Goal: Information Seeking & Learning: Learn about a topic

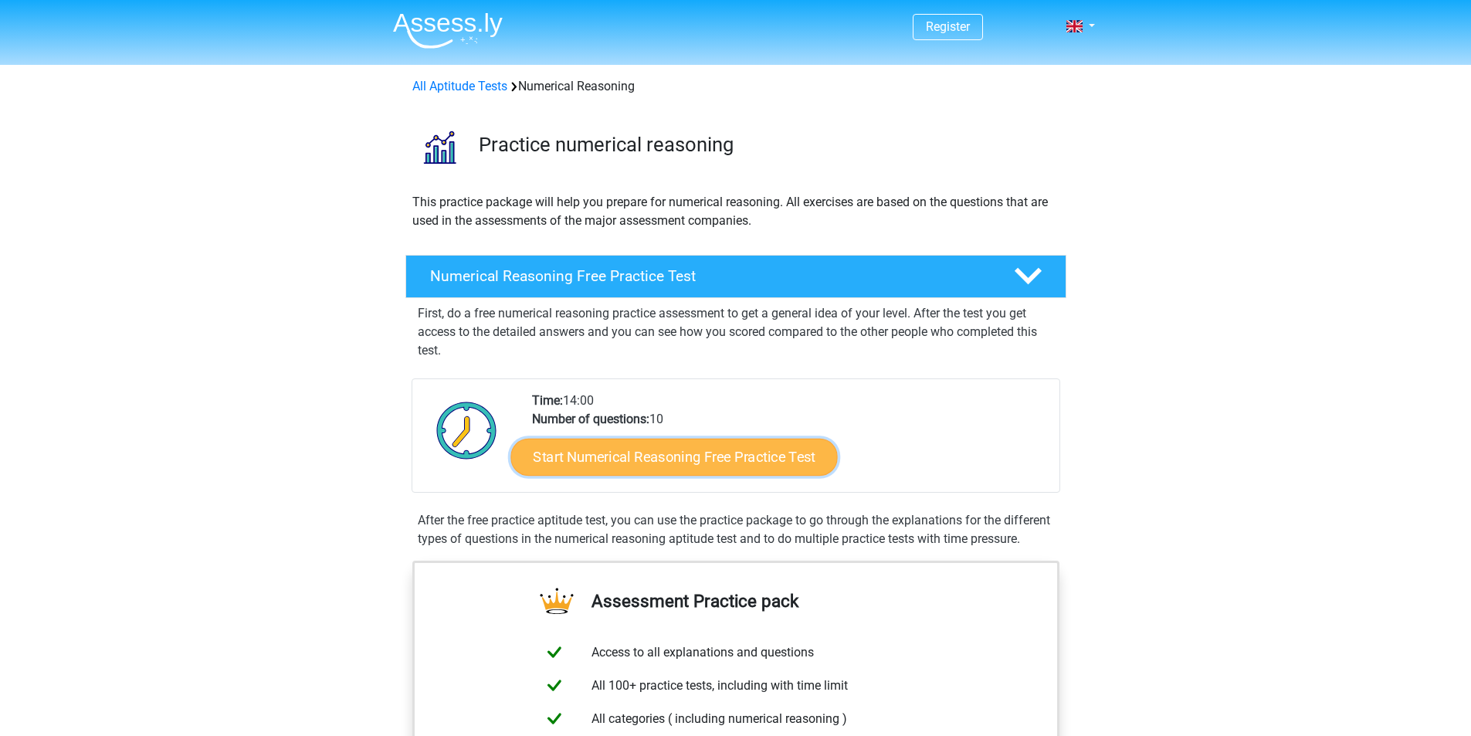
click at [612, 469] on link "Start Numerical Reasoning Free Practice Test" at bounding box center [673, 456] width 327 height 37
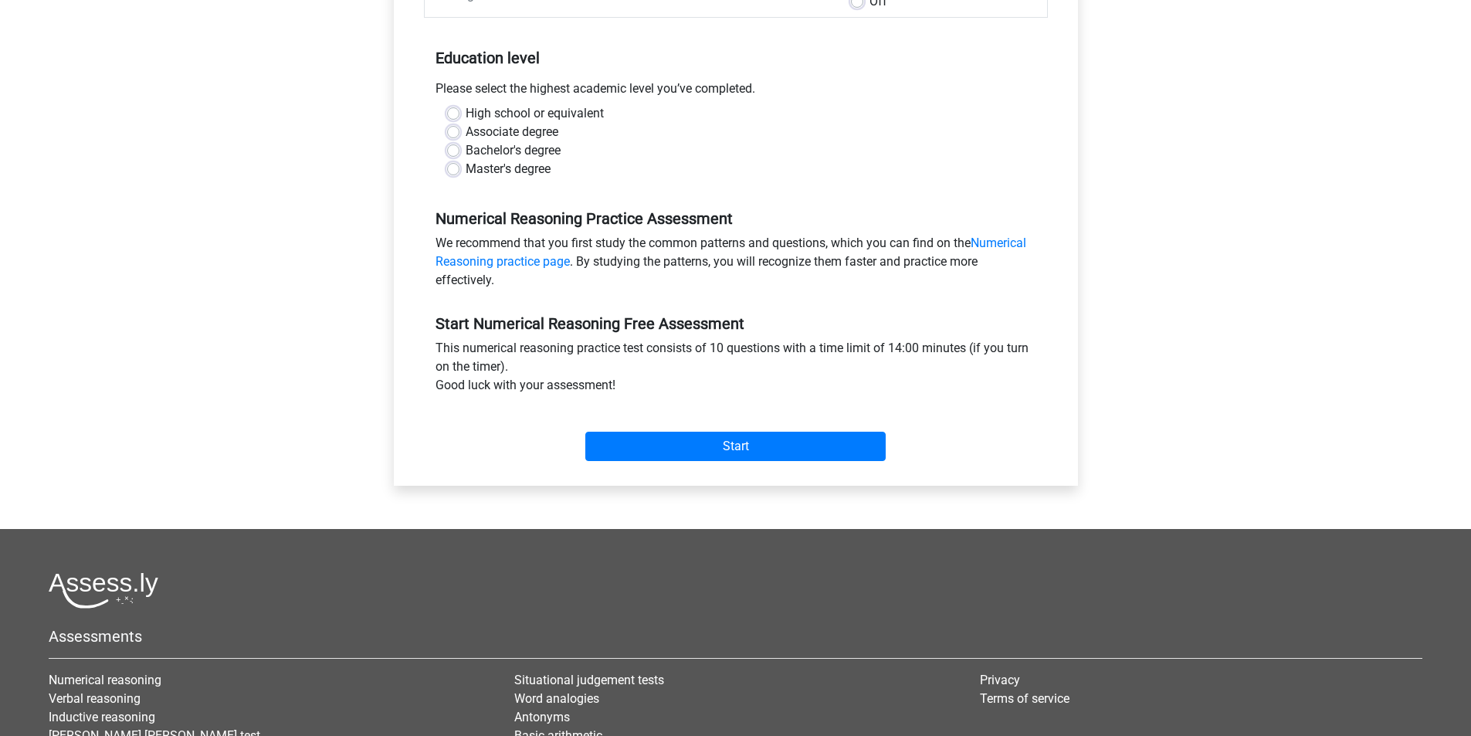
scroll to position [257, 0]
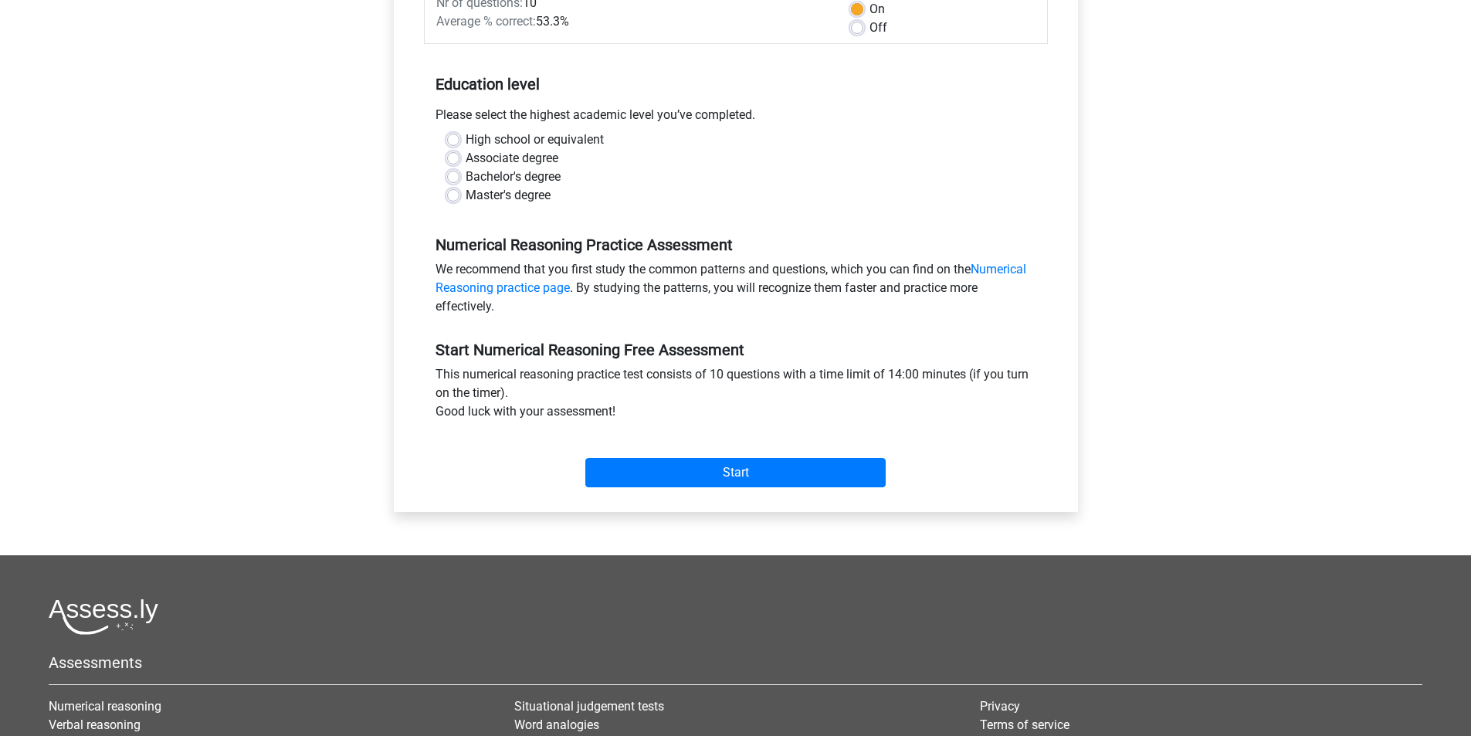
click at [484, 175] on label "Bachelor's degree" at bounding box center [513, 177] width 95 height 19
click at [459, 175] on input "Bachelor's degree" at bounding box center [453, 175] width 12 height 15
radio input "true"
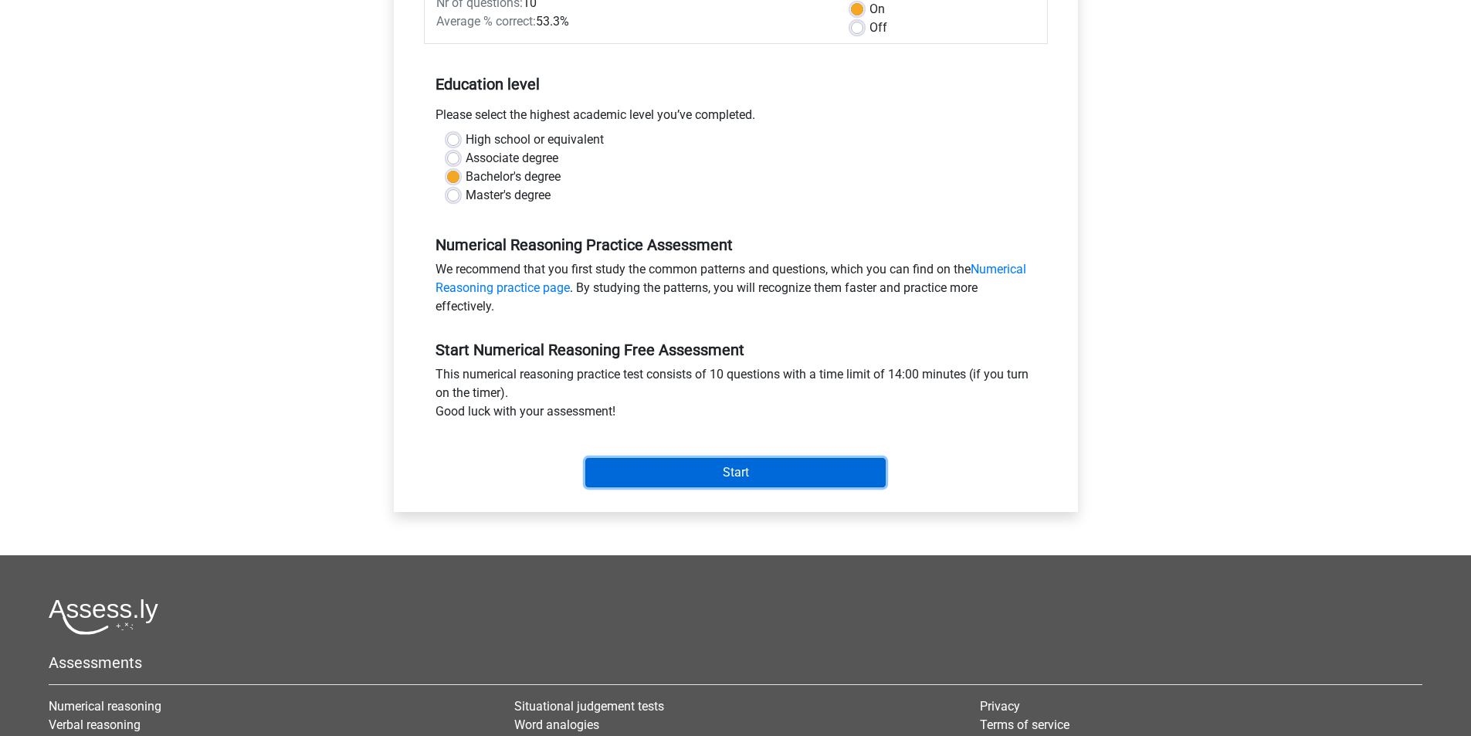
click at [723, 464] on input "Start" at bounding box center [735, 472] width 300 height 29
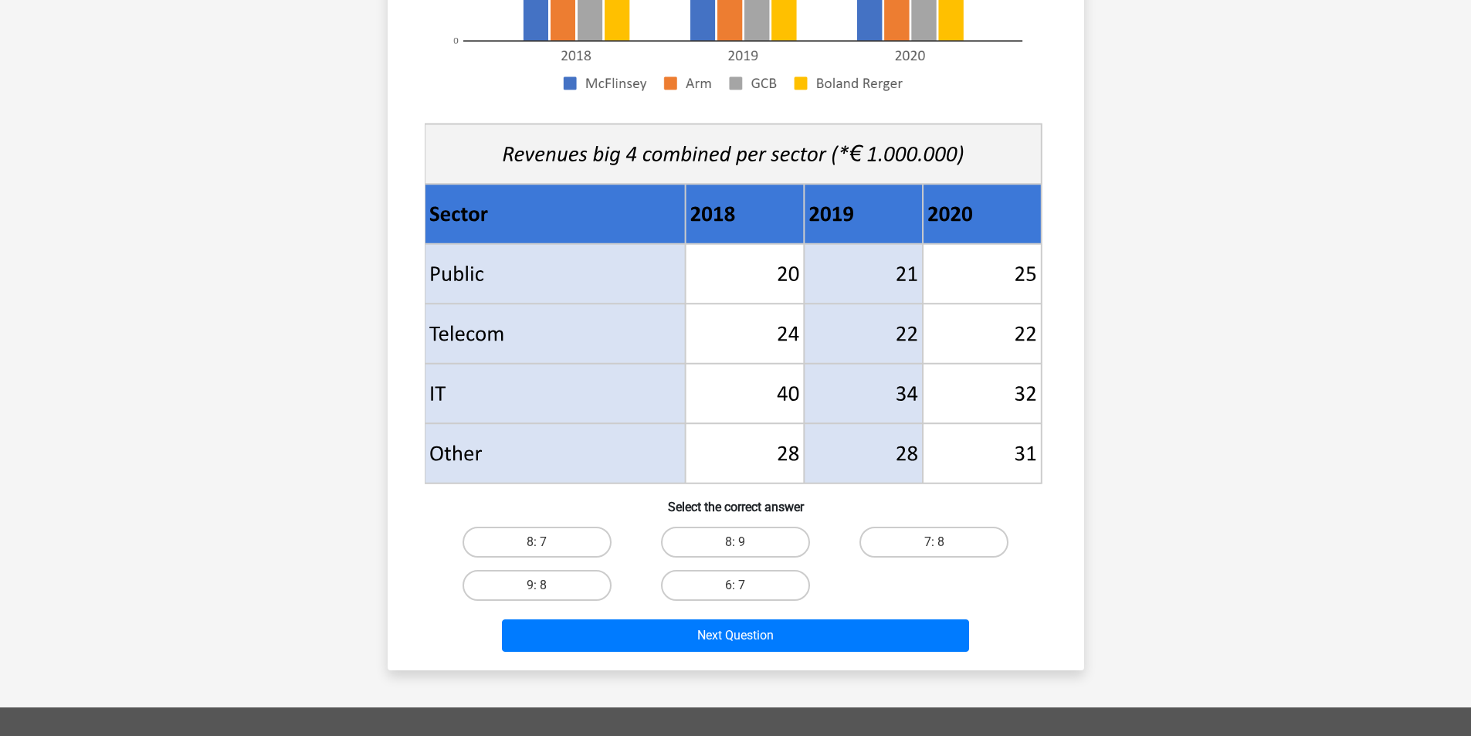
scroll to position [463, 0]
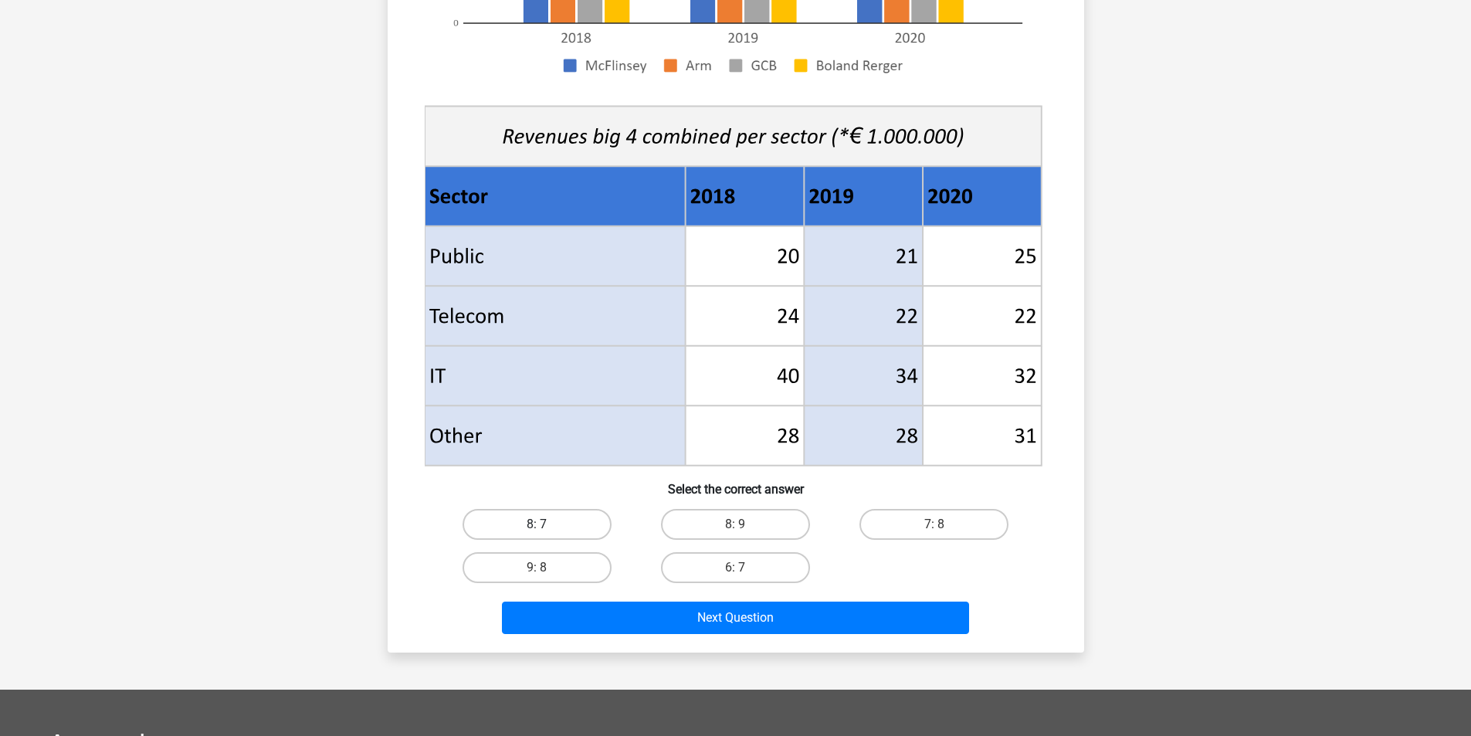
click at [541, 518] on label "8: 7" at bounding box center [537, 524] width 149 height 31
click at [541, 524] on input "8: 7" at bounding box center [542, 529] width 10 height 10
radio input "true"
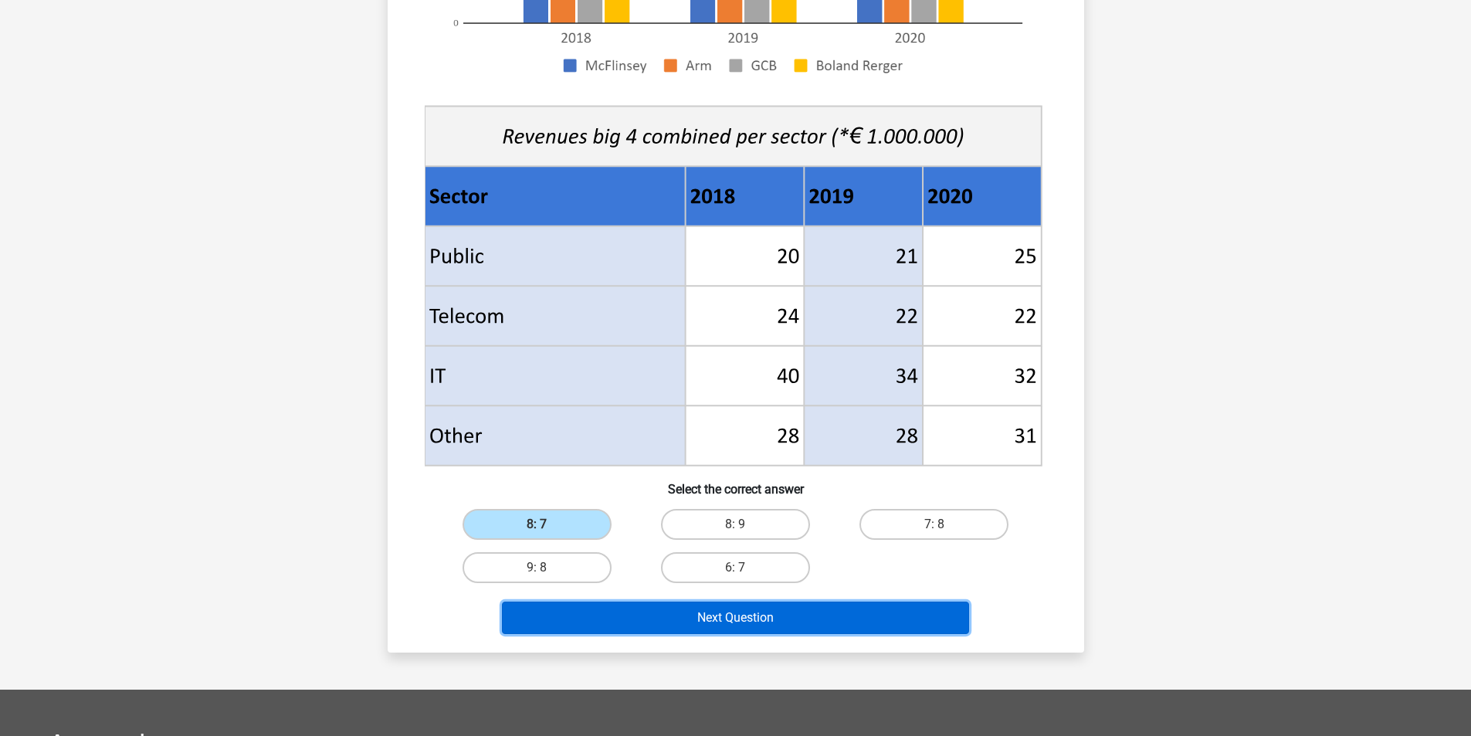
click at [727, 626] on button "Next Question" at bounding box center [735, 618] width 467 height 32
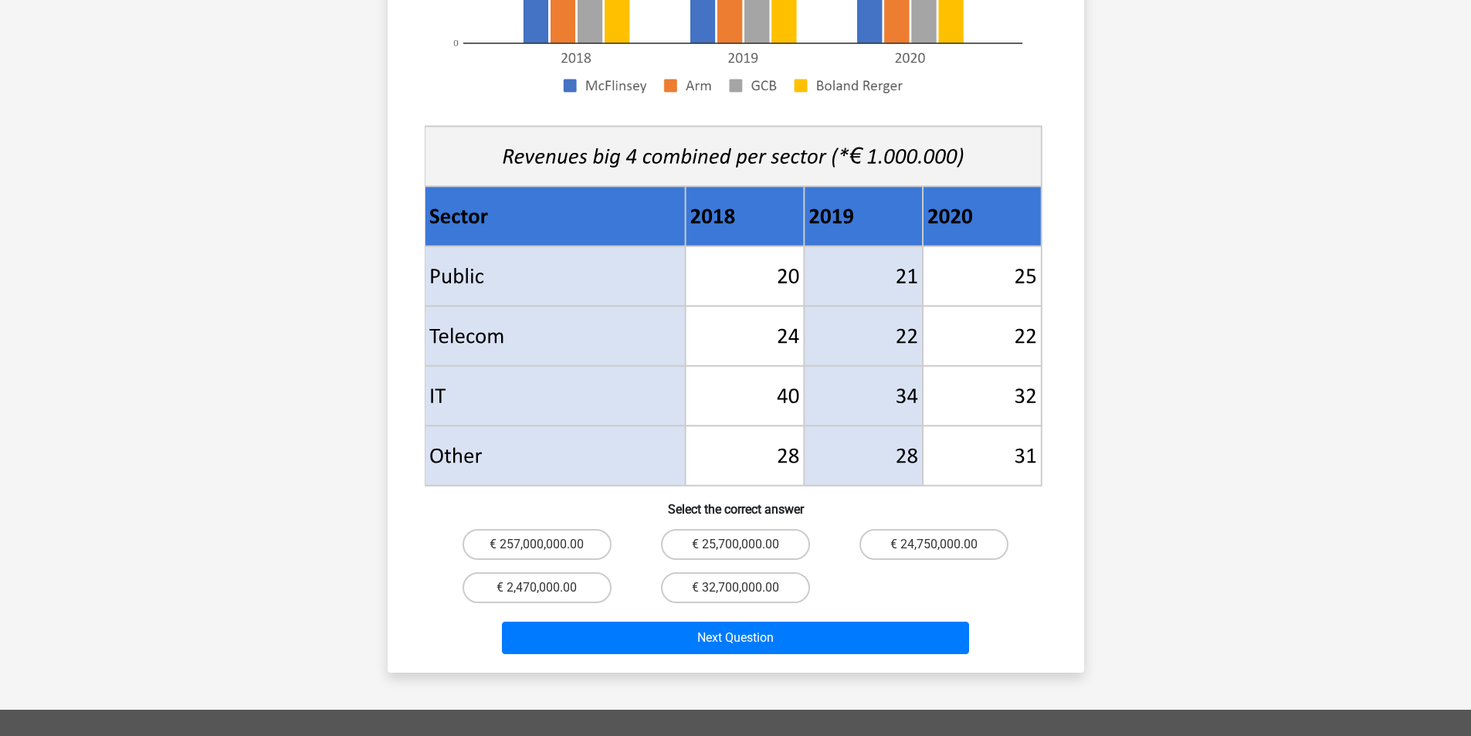
scroll to position [412, 0]
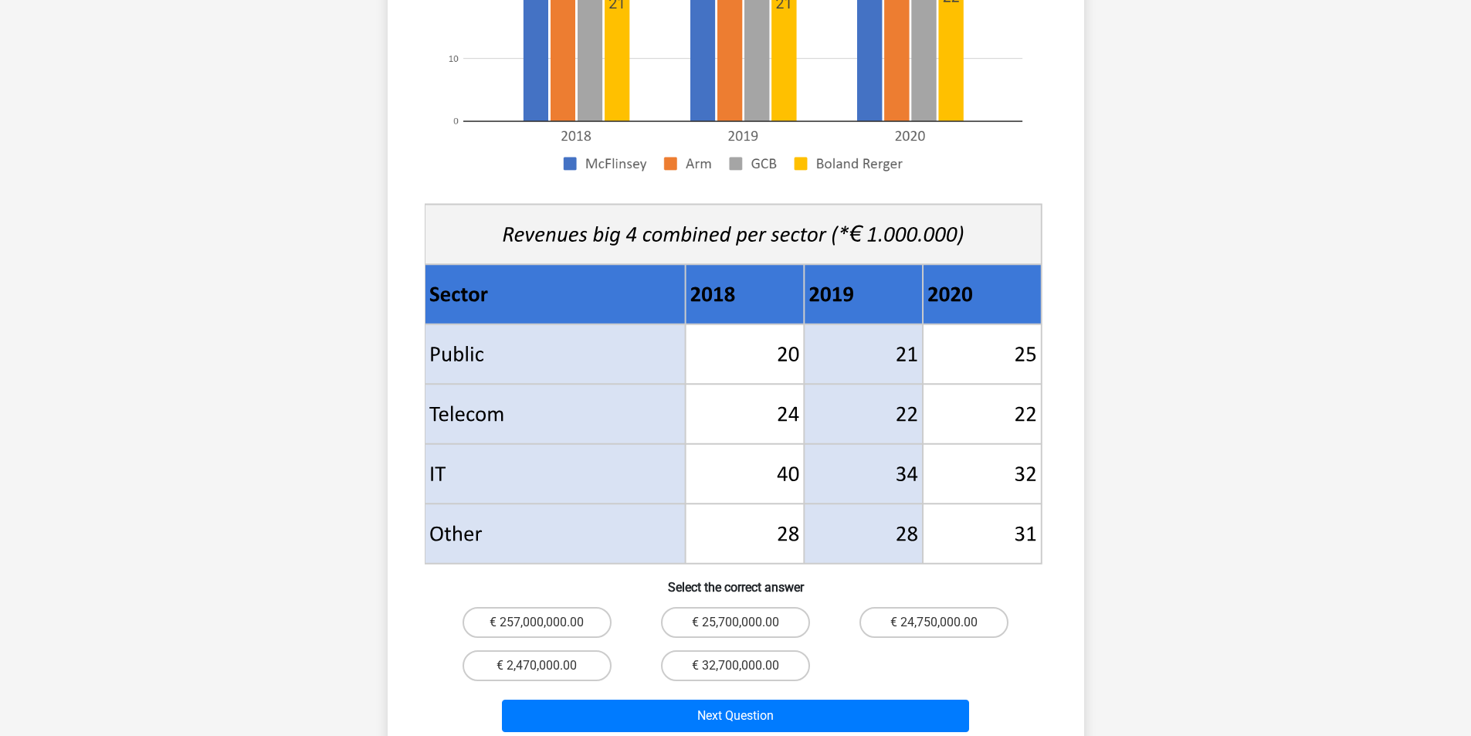
drag, startPoint x: 744, startPoint y: 205, endPoint x: 816, endPoint y: 210, distance: 72.0
click at [816, 210] on g at bounding box center [735, 191] width 623 height 754
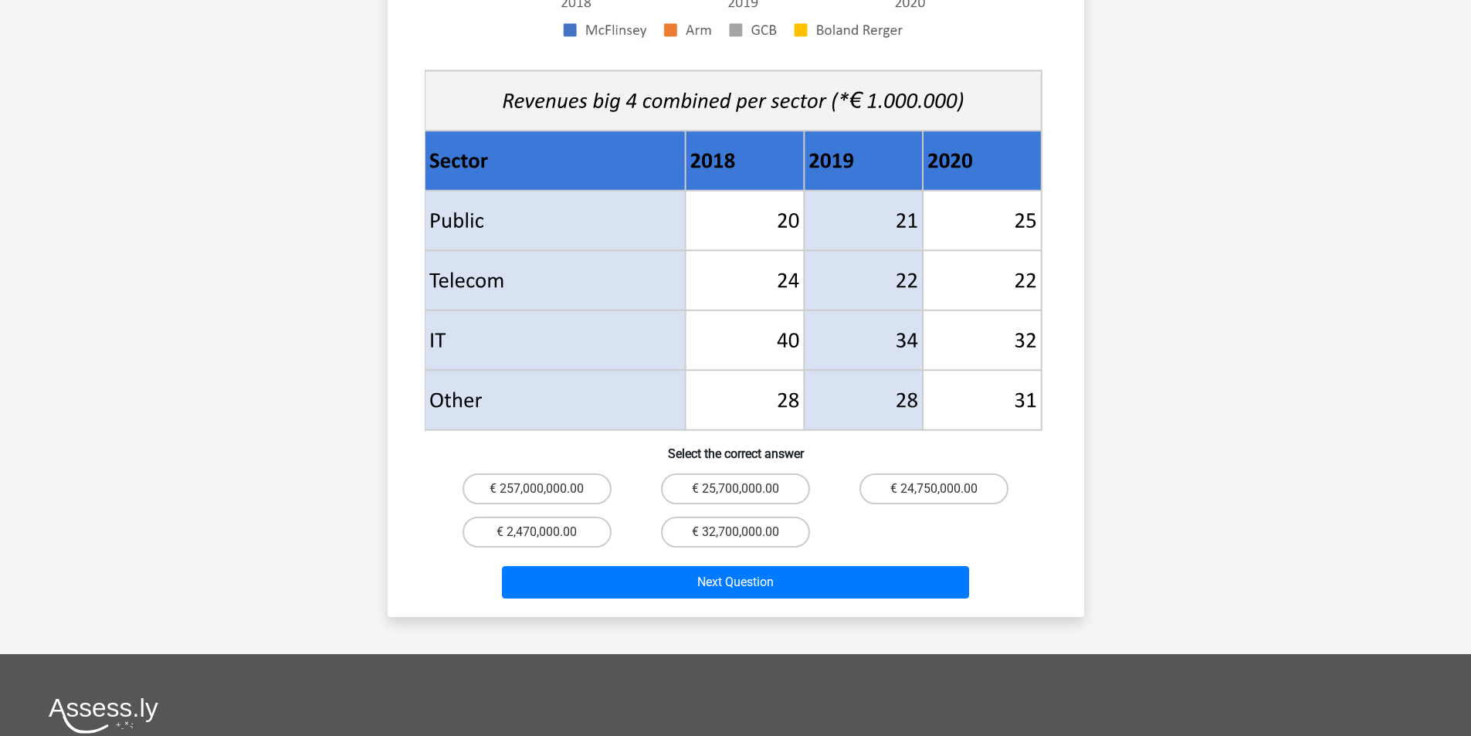
scroll to position [720, 0]
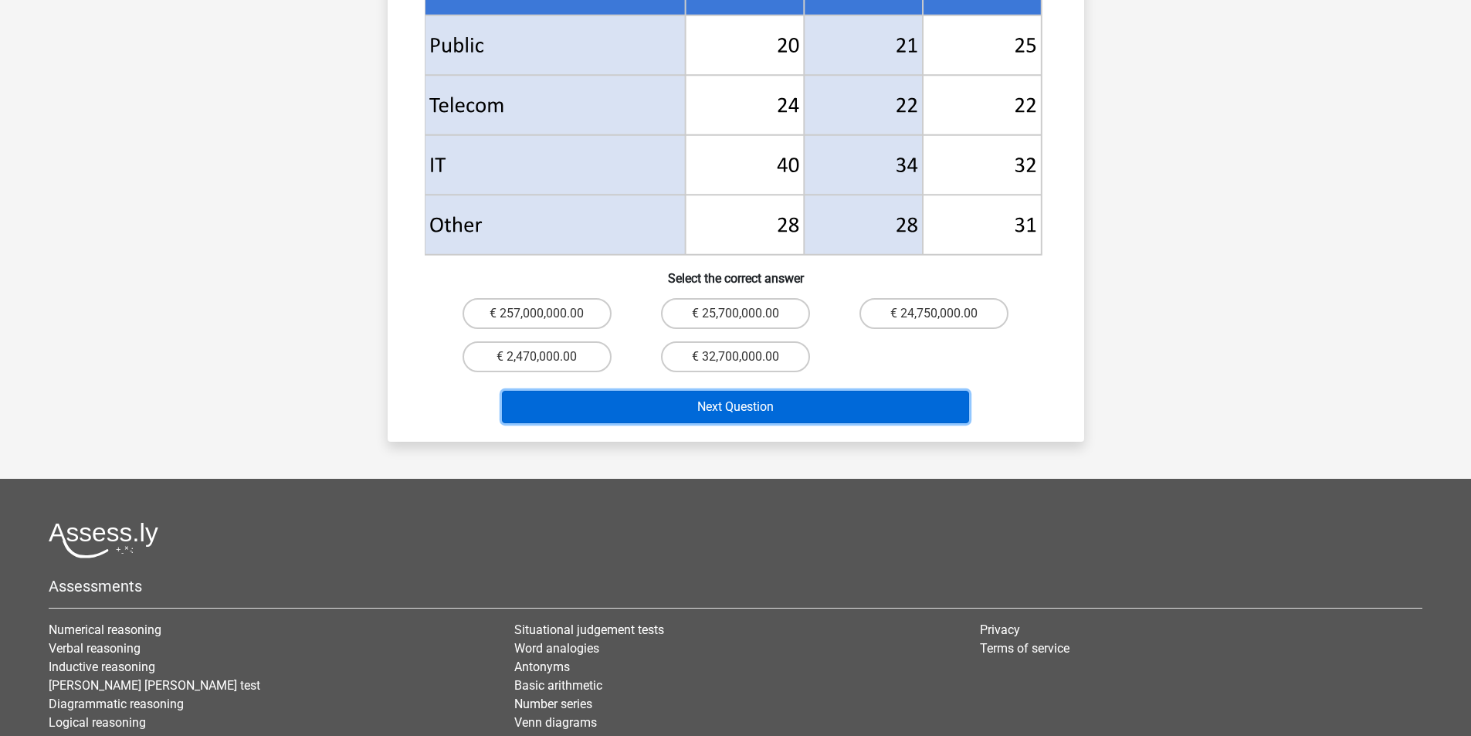
click at [793, 391] on button "Next Question" at bounding box center [735, 407] width 467 height 32
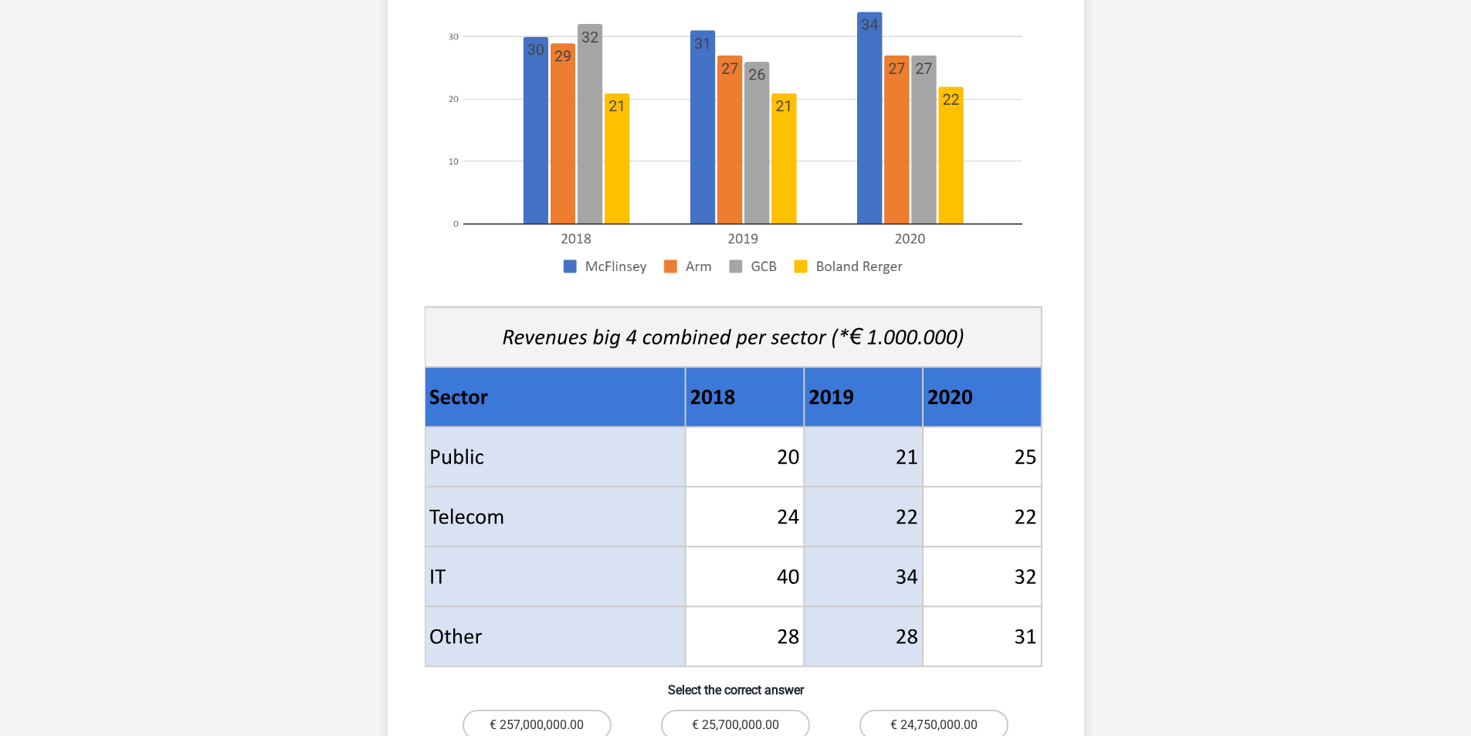
scroll to position [257, 0]
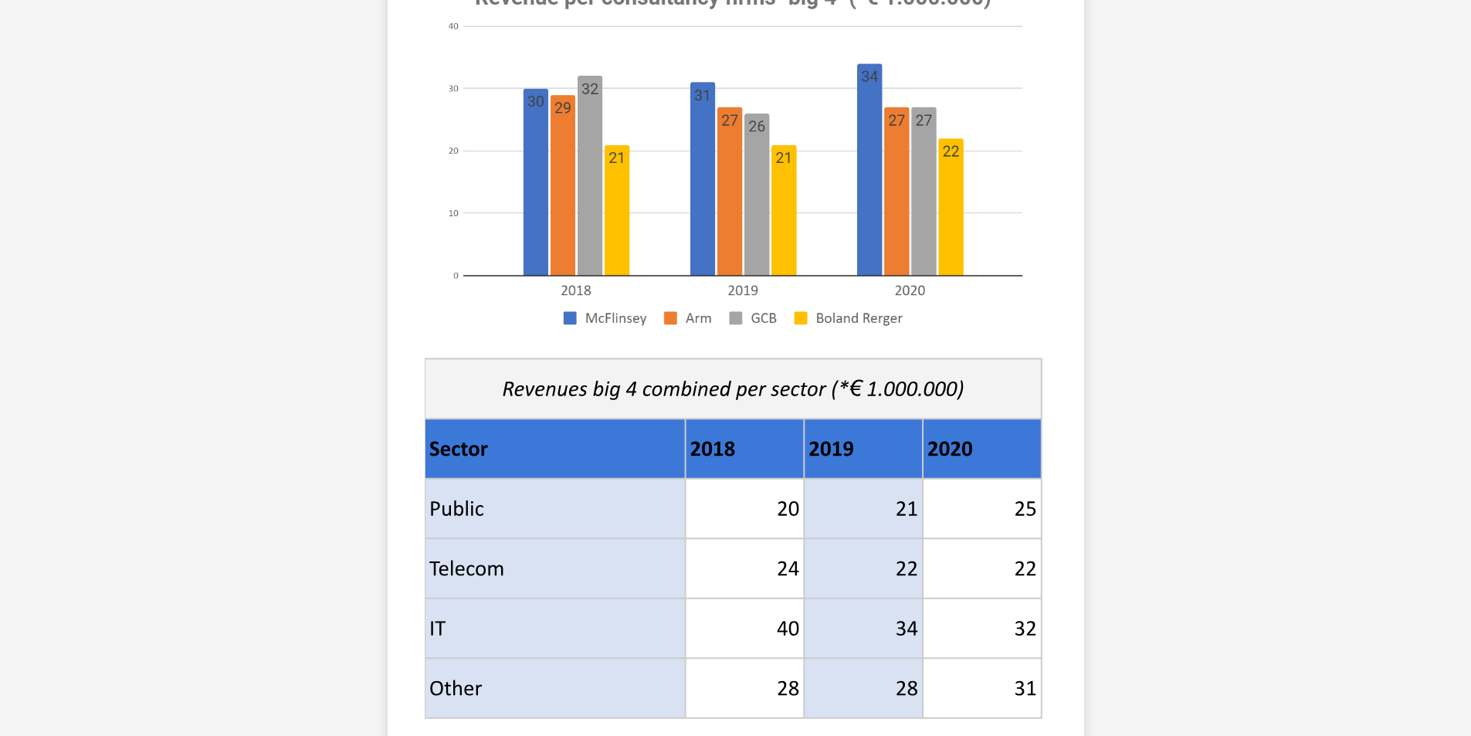
click at [674, 362] on icon at bounding box center [733, 389] width 617 height 60
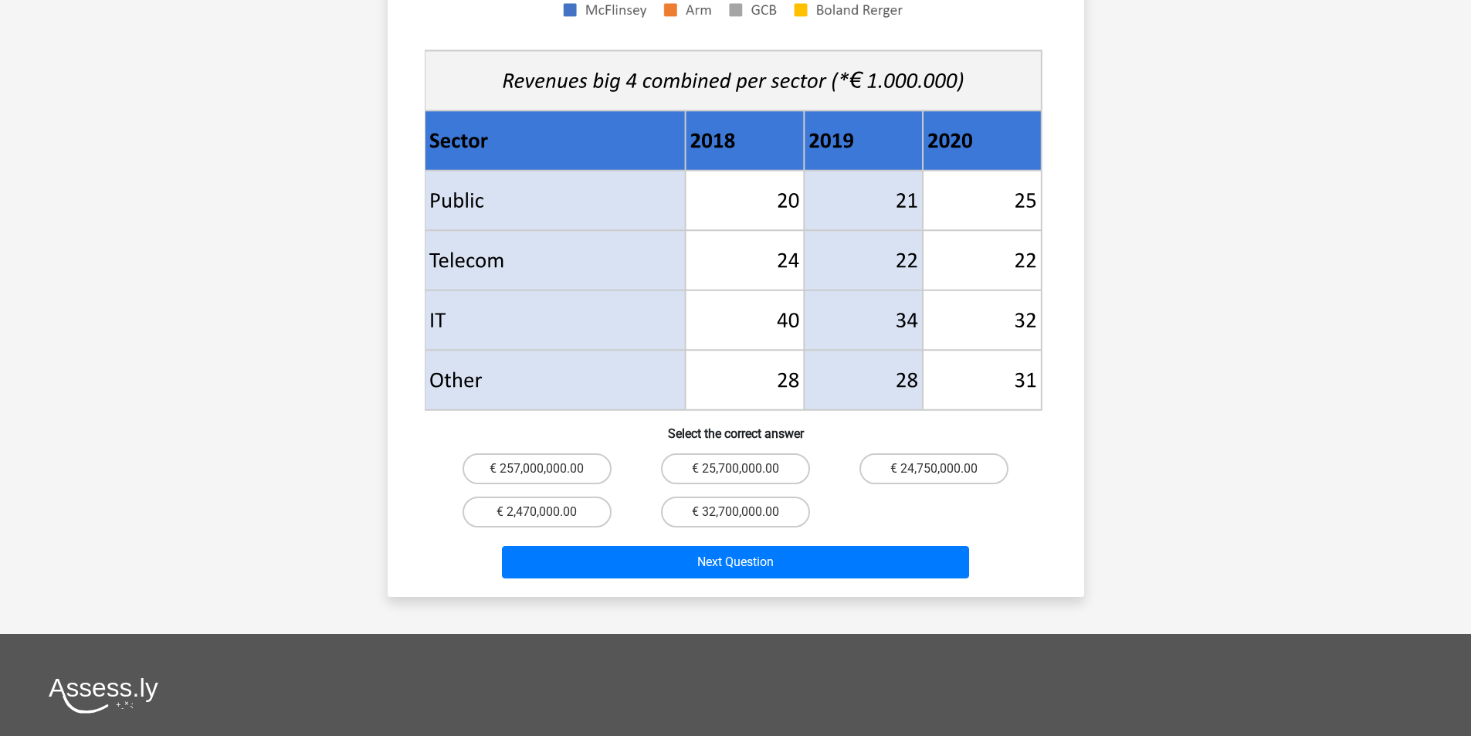
scroll to position [566, 0]
click at [706, 452] on label "€ 25,700,000.00" at bounding box center [735, 467] width 149 height 31
click at [735, 468] on input "€ 25,700,000.00" at bounding box center [740, 473] width 10 height 10
radio input "true"
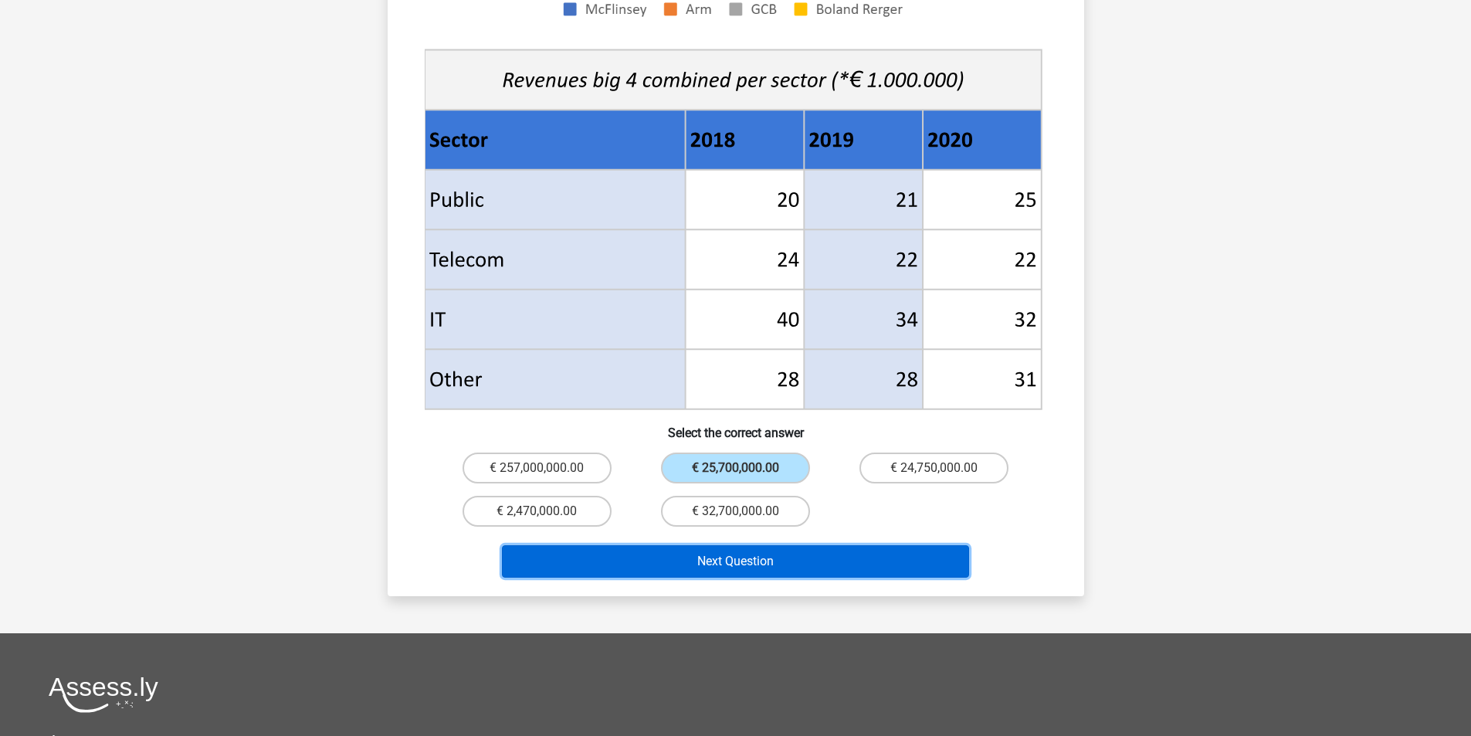
click at [703, 545] on button "Next Question" at bounding box center [735, 561] width 467 height 32
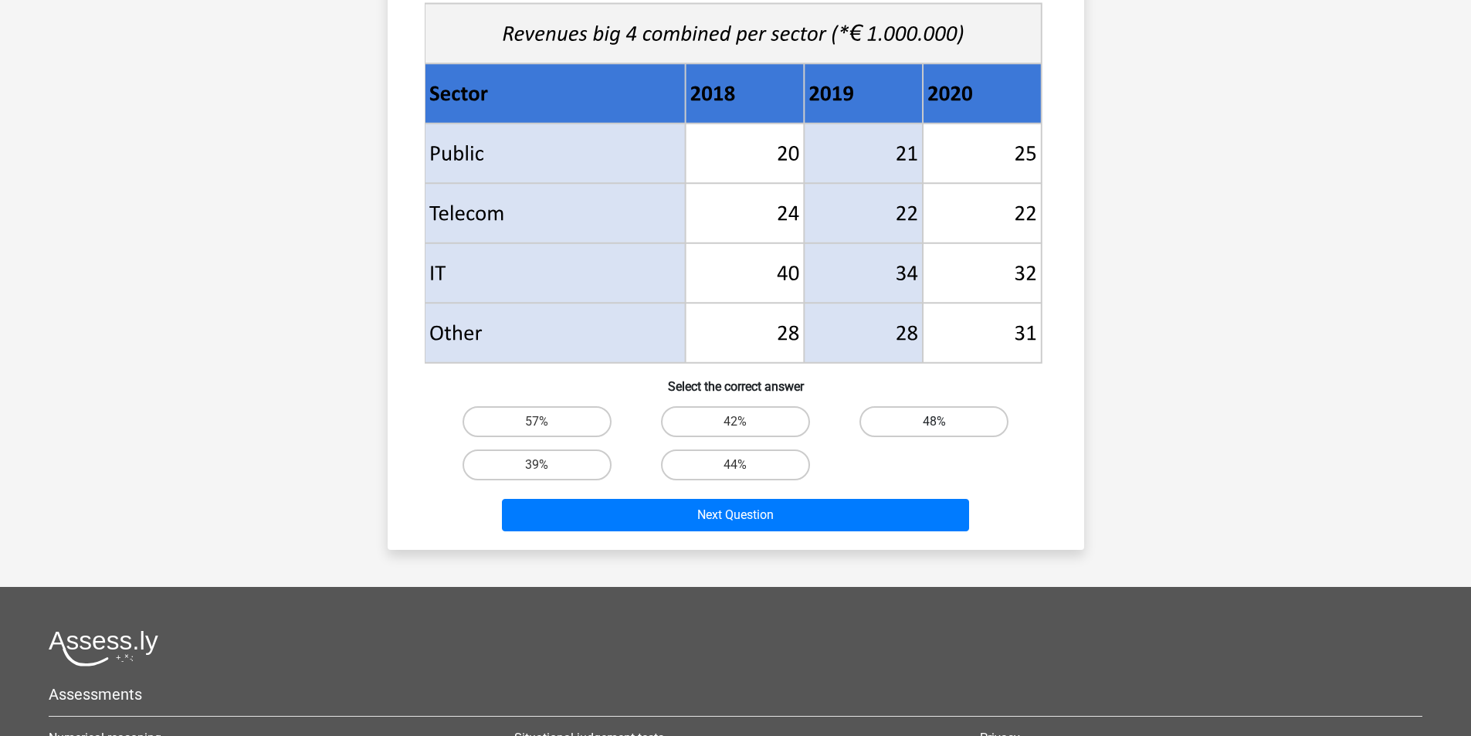
click at [927, 411] on label "48%" at bounding box center [933, 421] width 149 height 31
click at [934, 422] on input "48%" at bounding box center [939, 427] width 10 height 10
radio input "true"
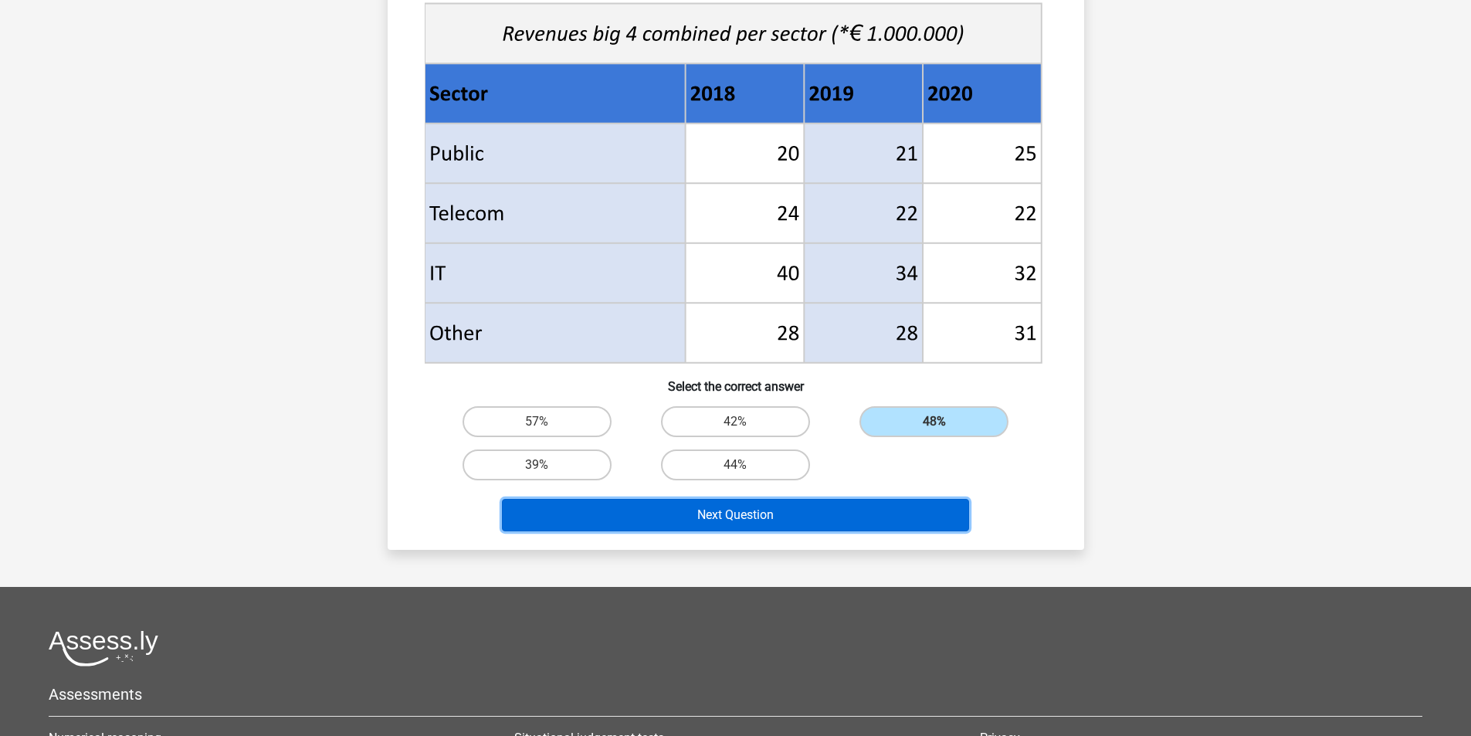
click at [786, 512] on button "Next Question" at bounding box center [735, 515] width 467 height 32
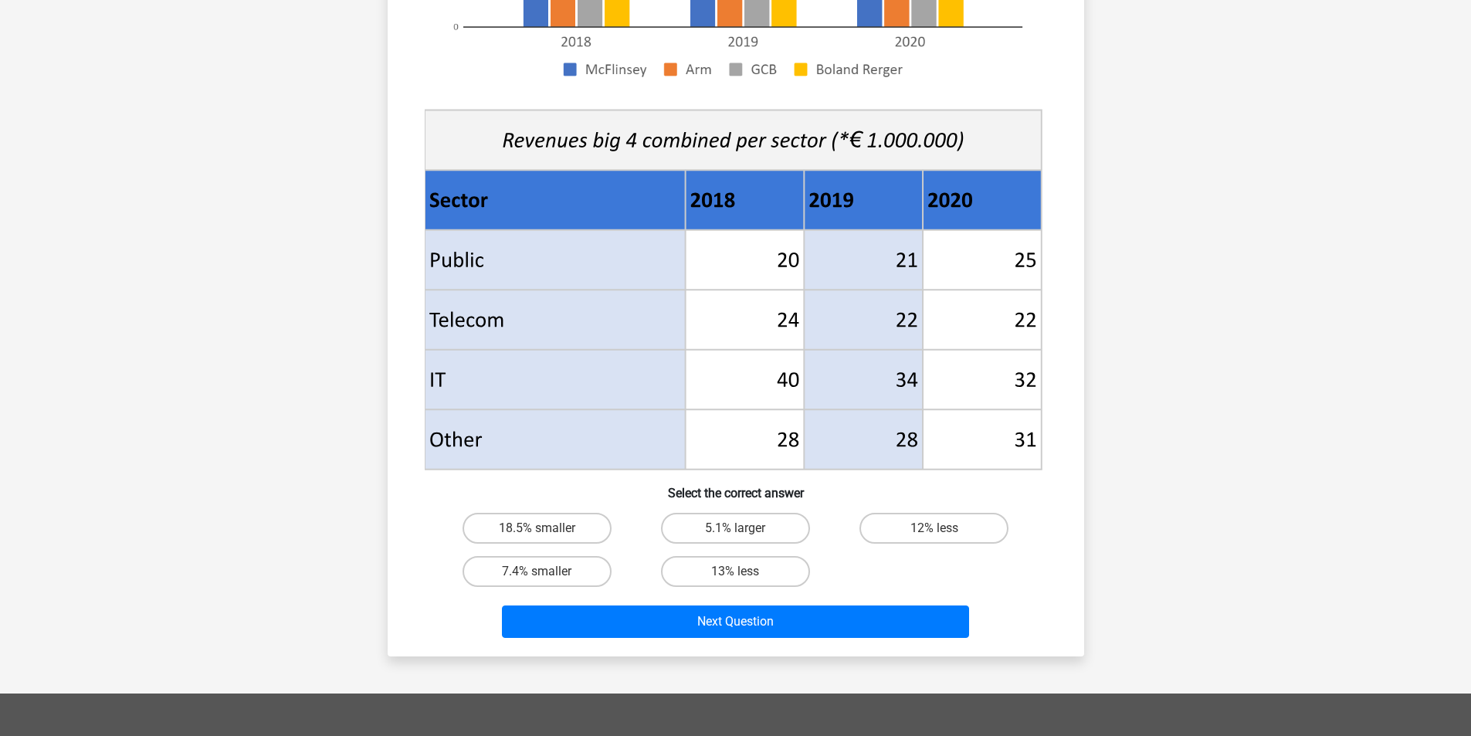
scroll to position [515, 0]
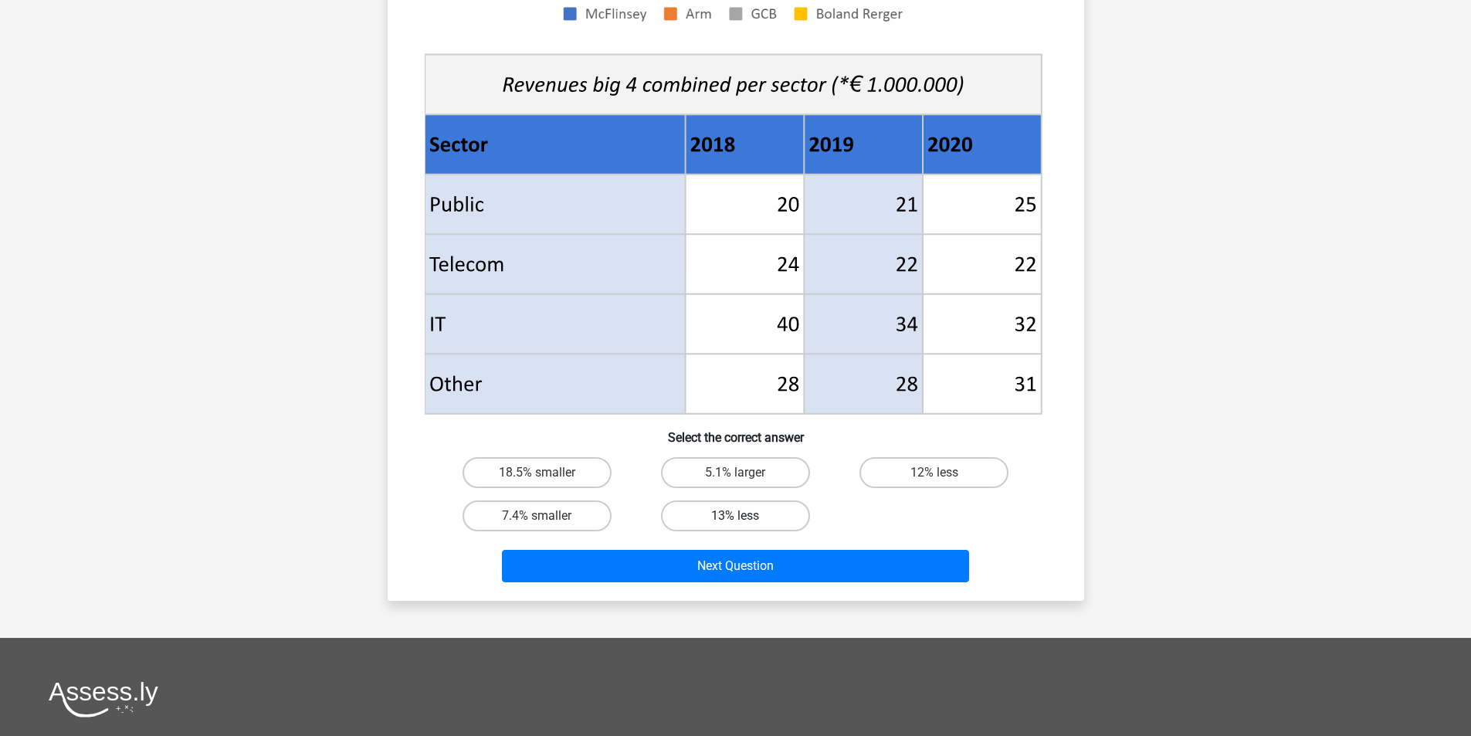
click at [783, 519] on label "13% less" at bounding box center [735, 515] width 149 height 31
click at [745, 519] on input "13% less" at bounding box center [740, 521] width 10 height 10
radio input "true"
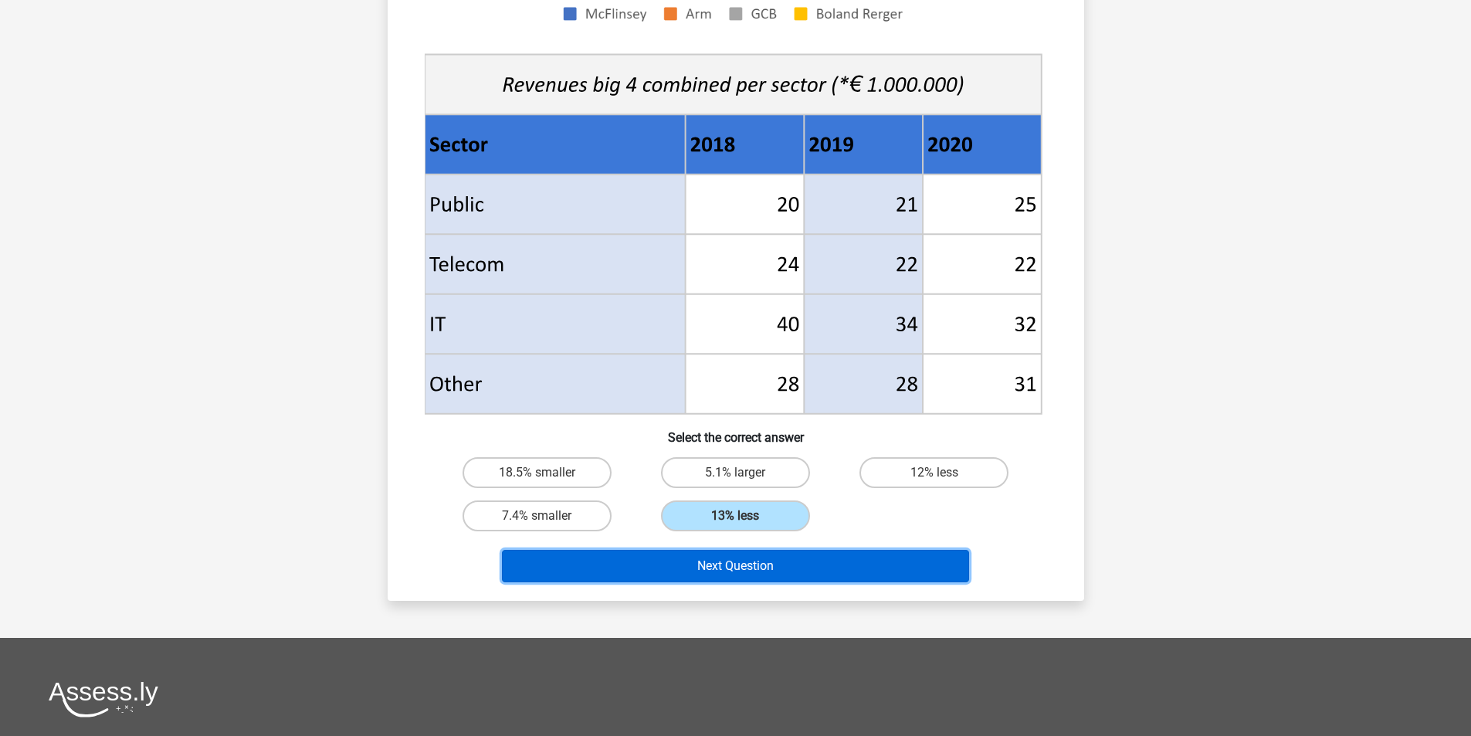
click at [824, 571] on button "Next Question" at bounding box center [735, 566] width 467 height 32
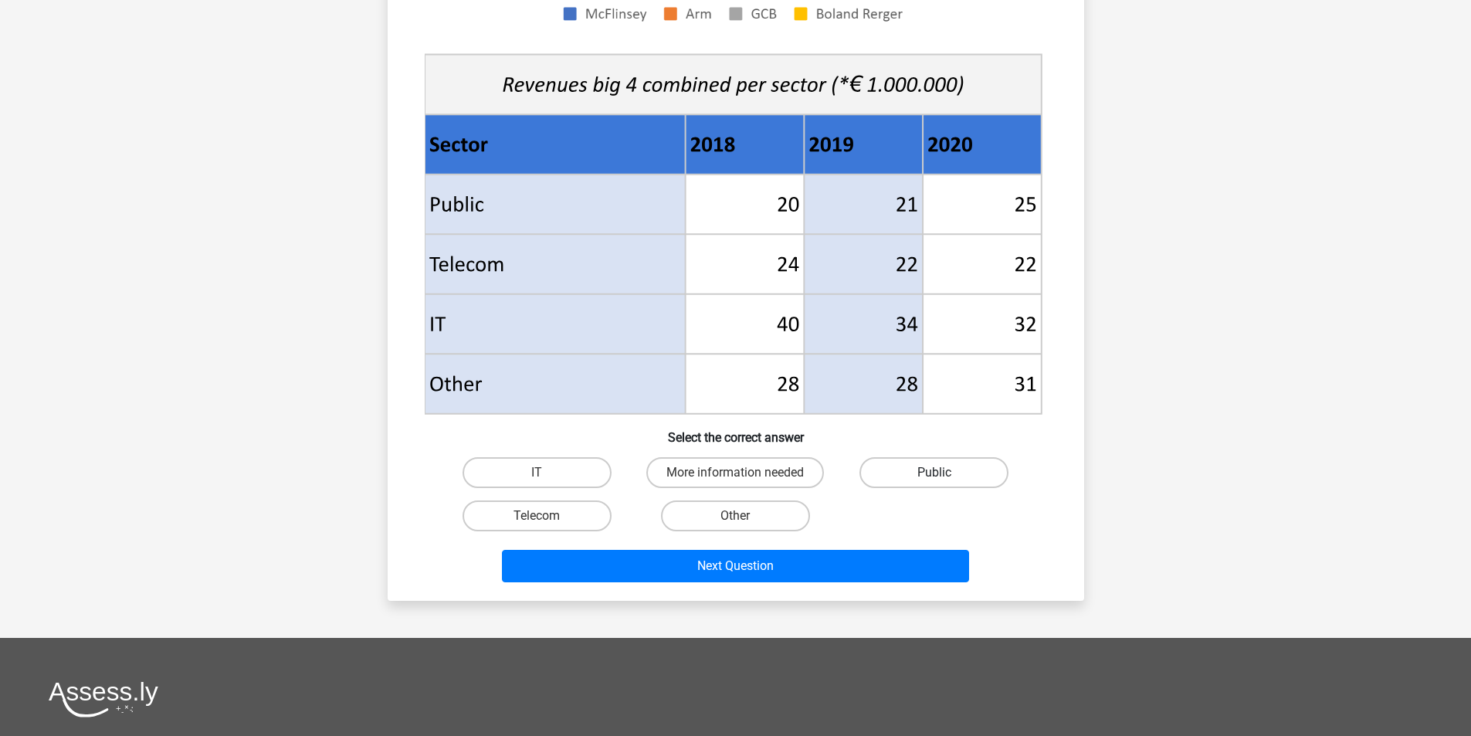
click at [899, 463] on label "Public" at bounding box center [933, 472] width 149 height 31
click at [934, 473] on input "Public" at bounding box center [939, 478] width 10 height 10
radio input "true"
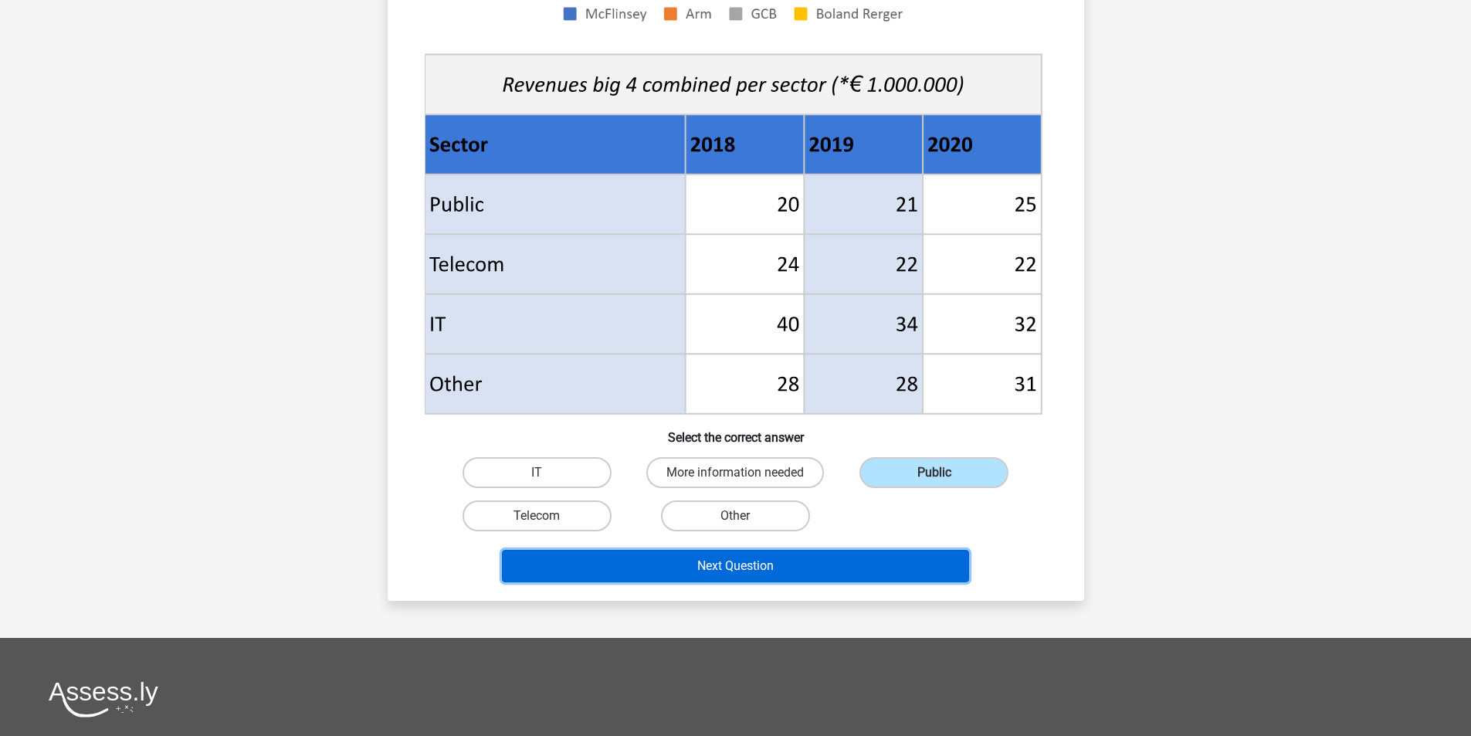
click at [856, 561] on button "Next Question" at bounding box center [735, 566] width 467 height 32
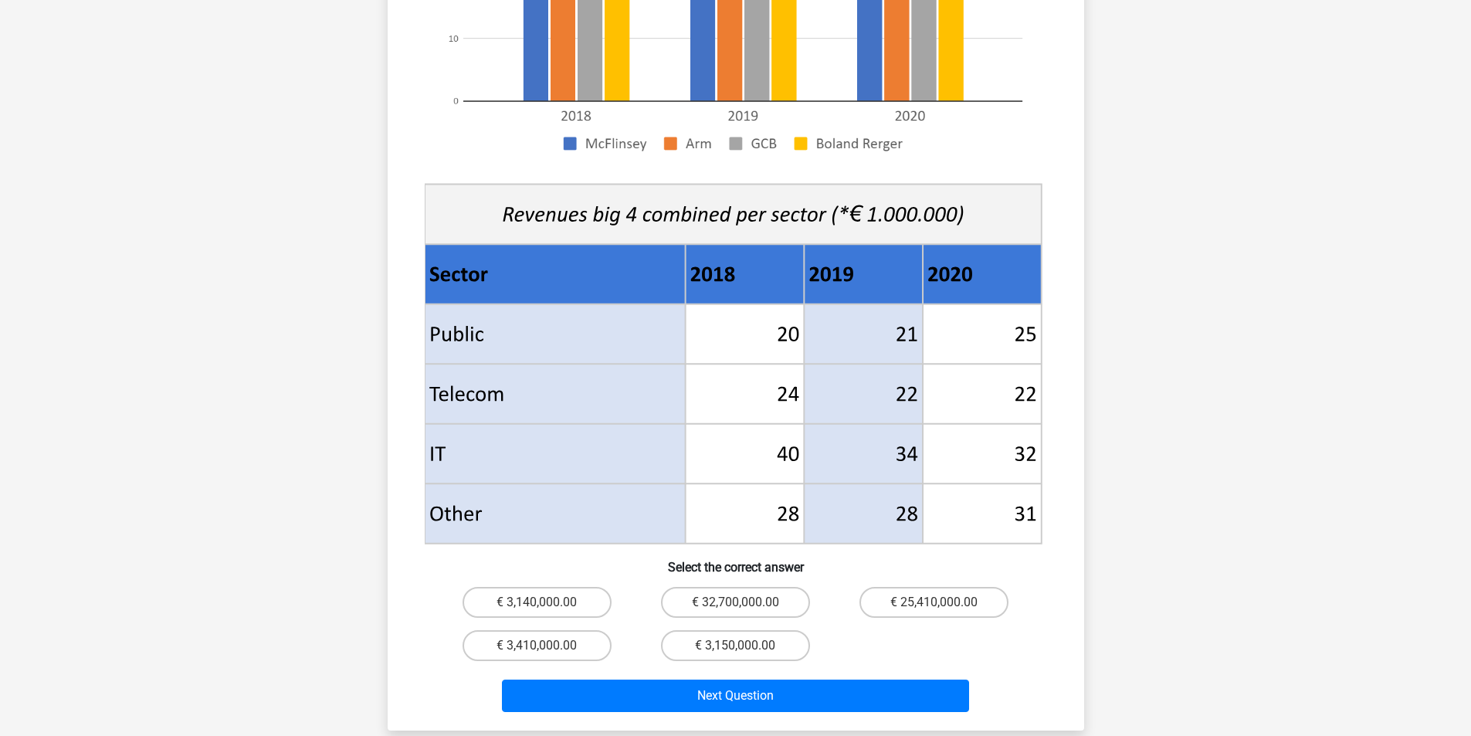
scroll to position [412, 0]
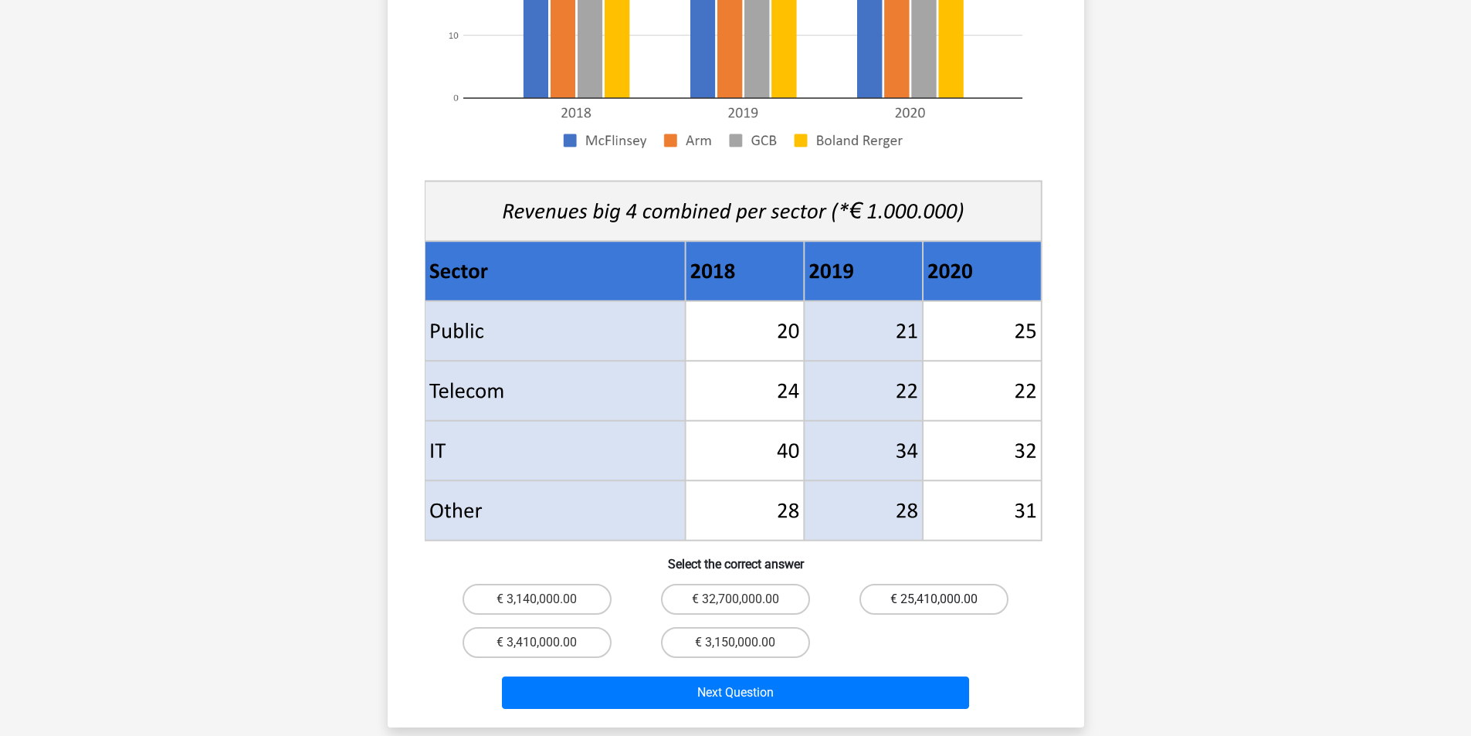
click at [979, 584] on label "€ 25,410,000.00" at bounding box center [933, 599] width 149 height 31
click at [944, 599] on input "€ 25,410,000.00" at bounding box center [939, 604] width 10 height 10
radio input "true"
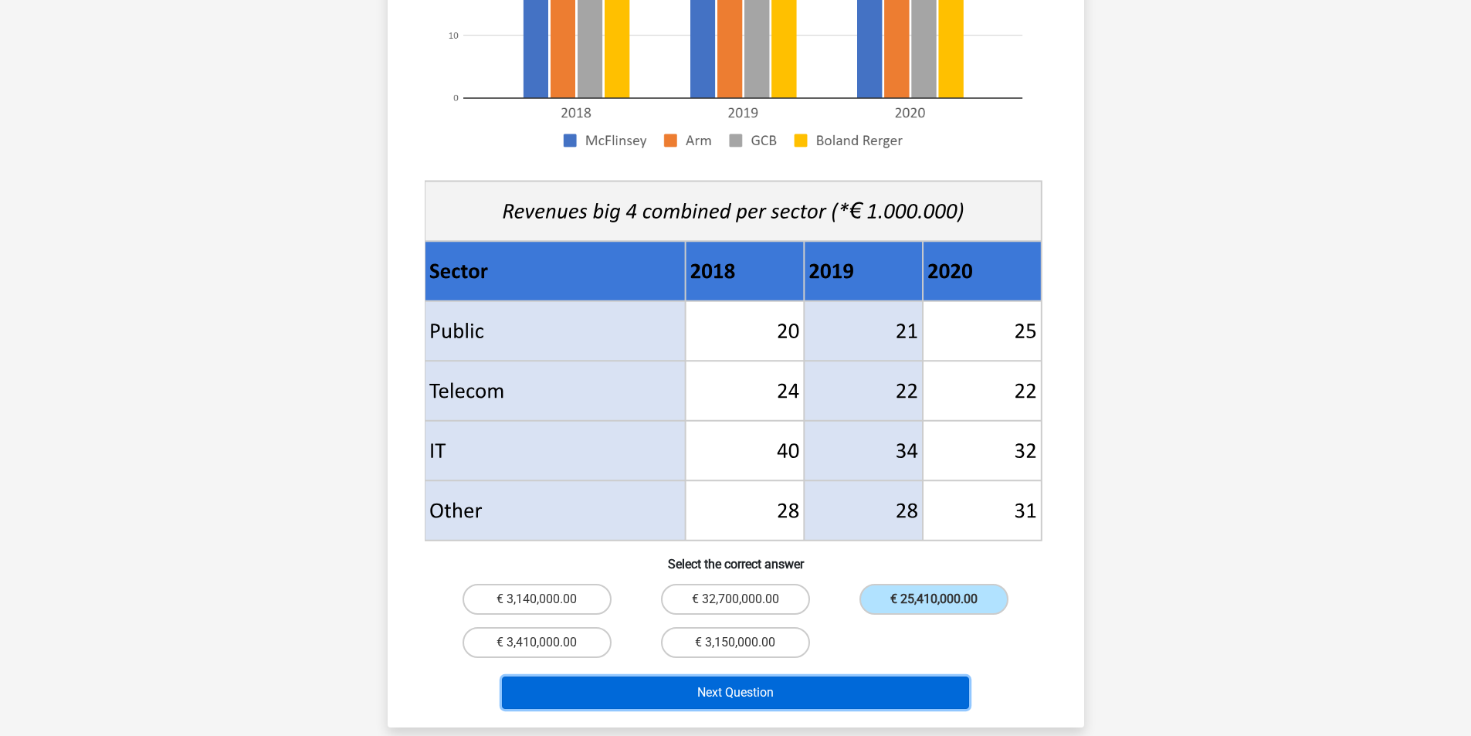
click at [876, 676] on button "Next Question" at bounding box center [735, 692] width 467 height 32
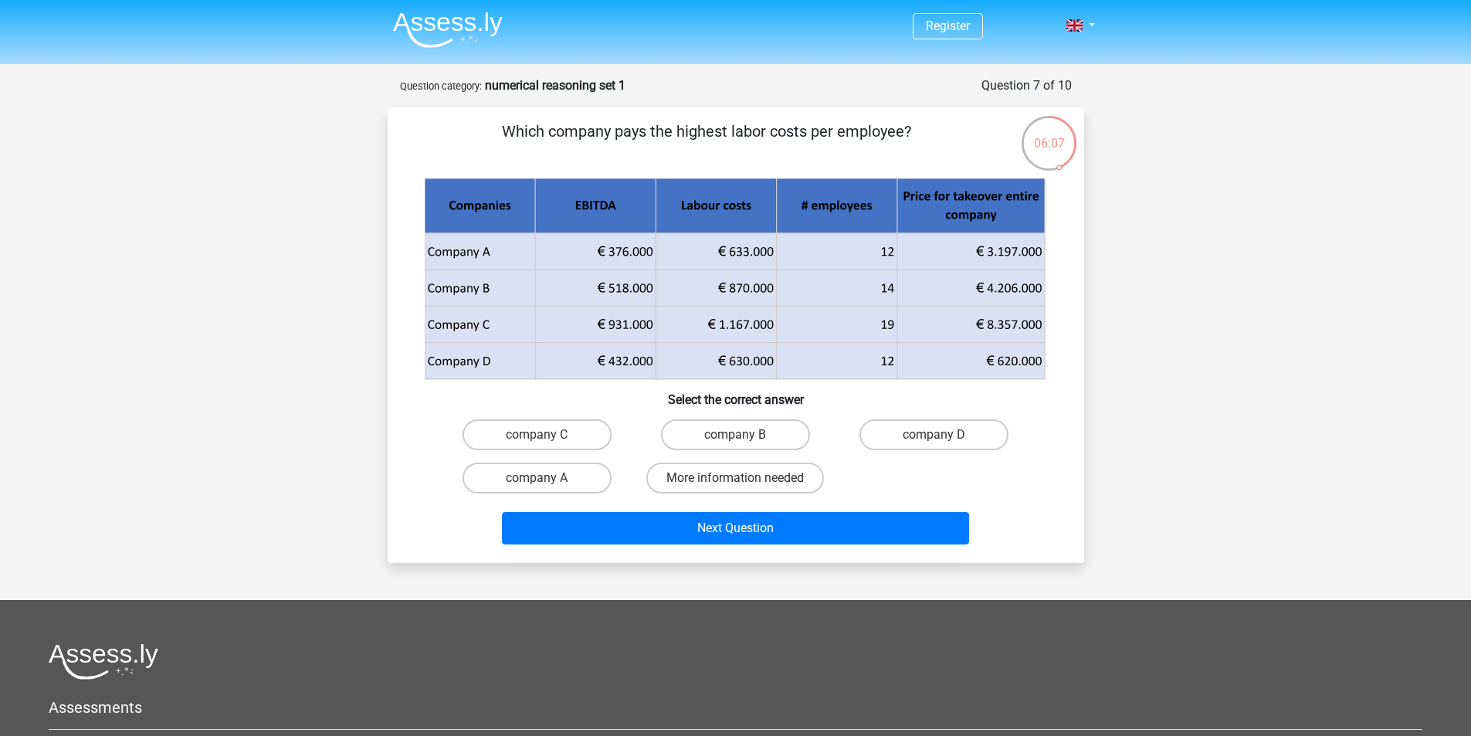
scroll to position [0, 0]
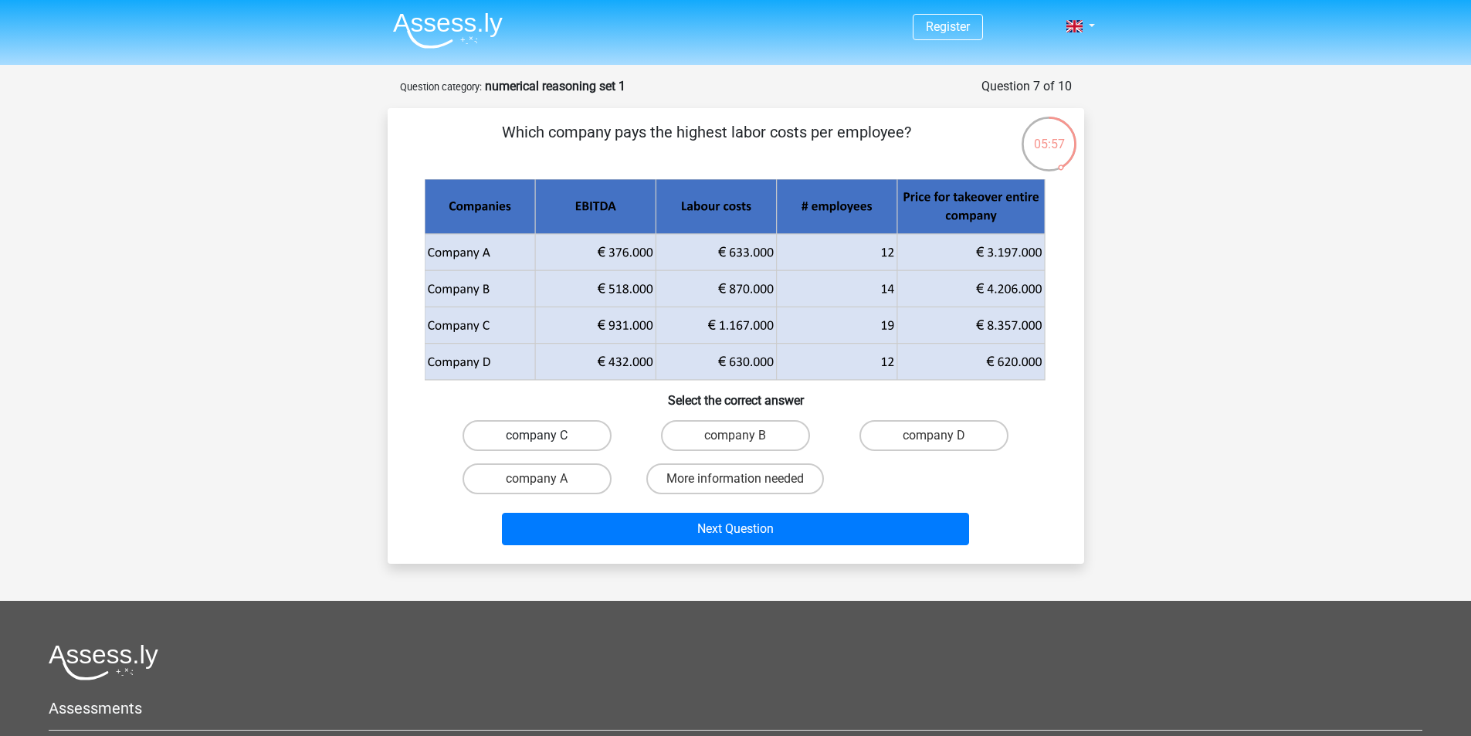
click at [593, 447] on label "company C" at bounding box center [537, 435] width 149 height 31
click at [547, 446] on input "company C" at bounding box center [542, 441] width 10 height 10
radio input "true"
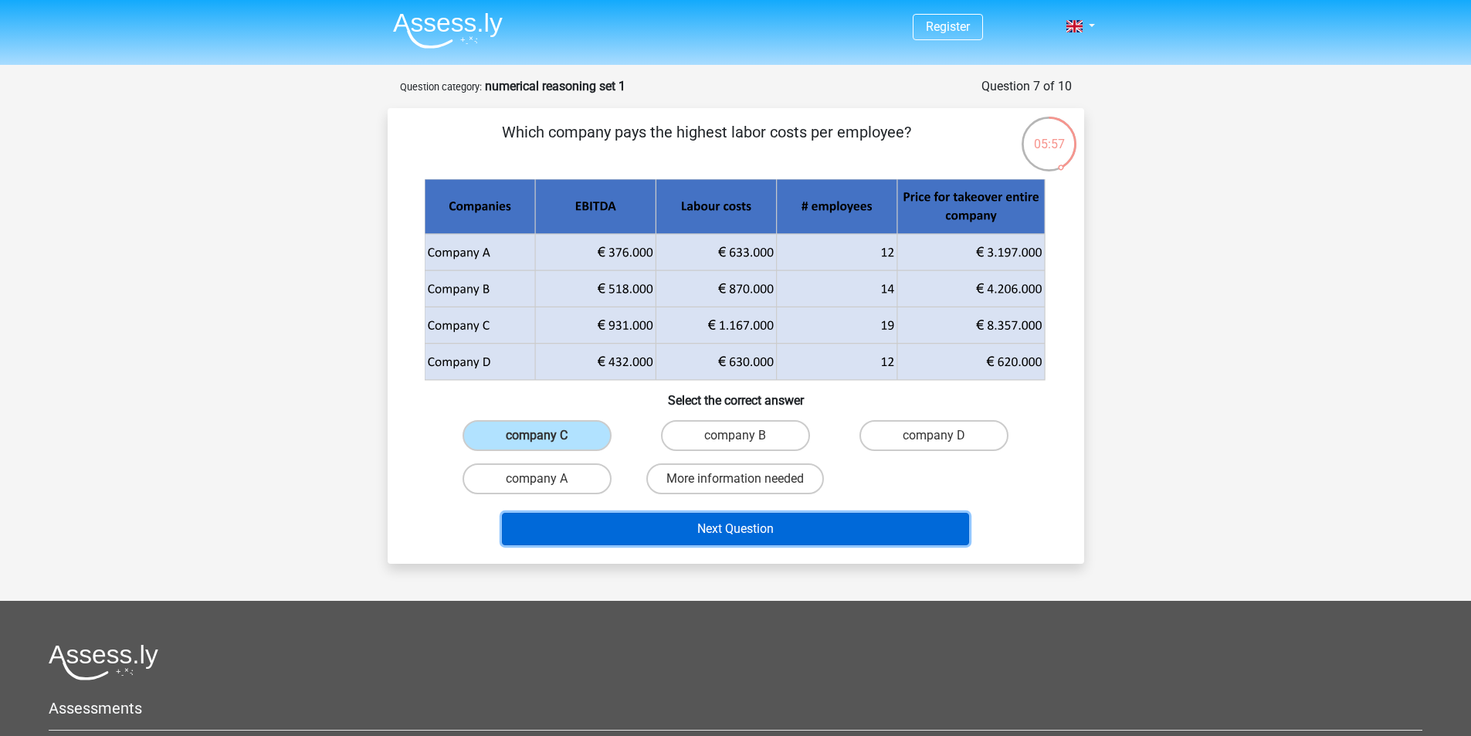
click at [699, 541] on button "Next Question" at bounding box center [735, 529] width 467 height 32
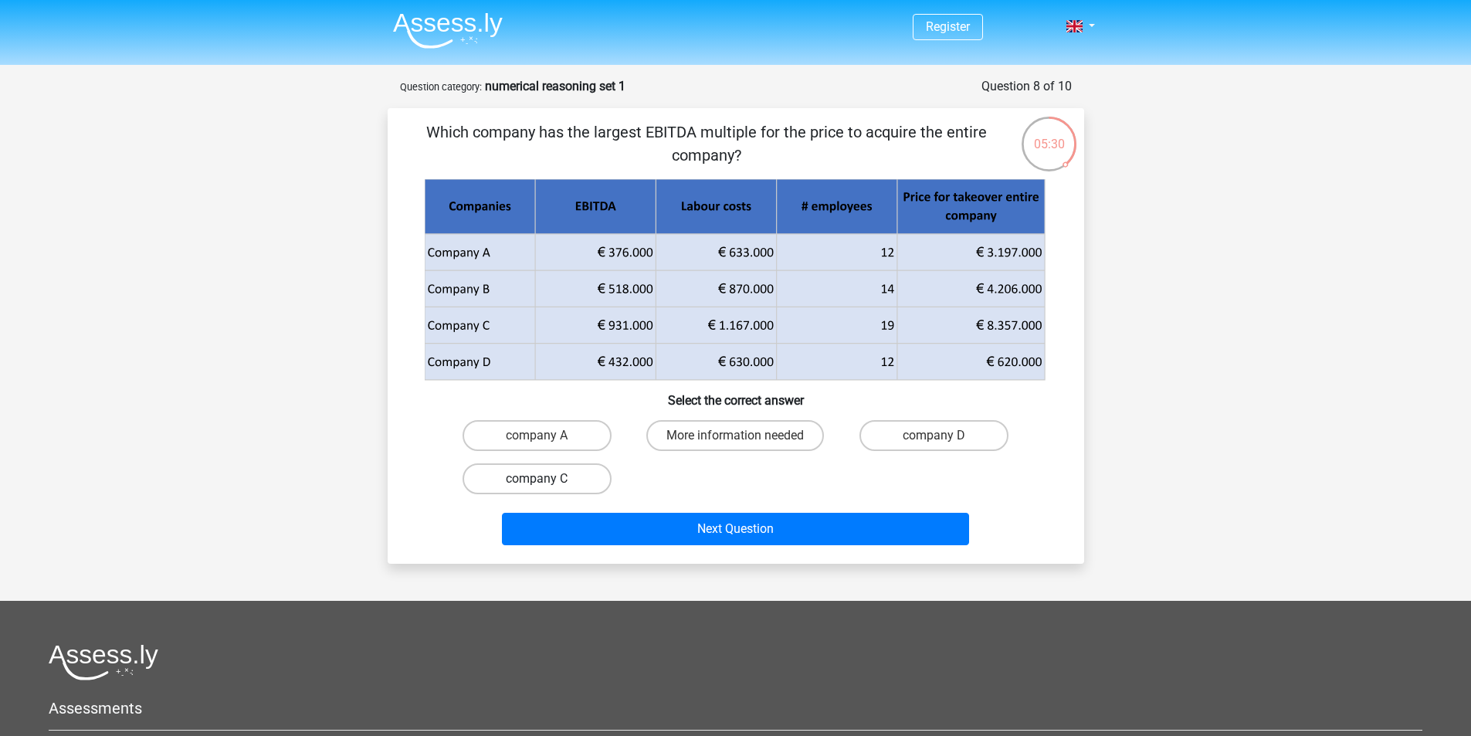
click at [564, 473] on label "company C" at bounding box center [537, 478] width 149 height 31
click at [547, 479] on input "company C" at bounding box center [542, 484] width 10 height 10
radio input "true"
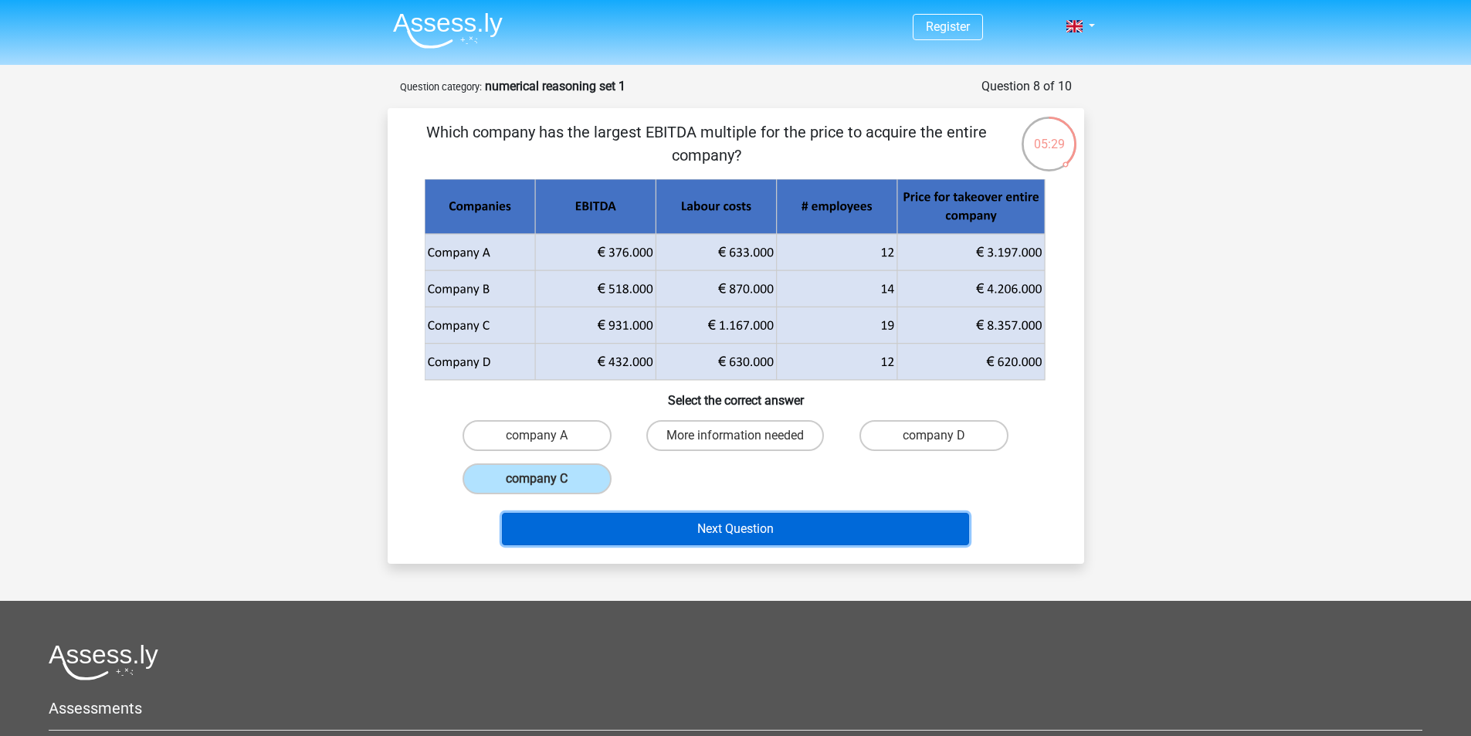
click at [631, 527] on button "Next Question" at bounding box center [735, 529] width 467 height 32
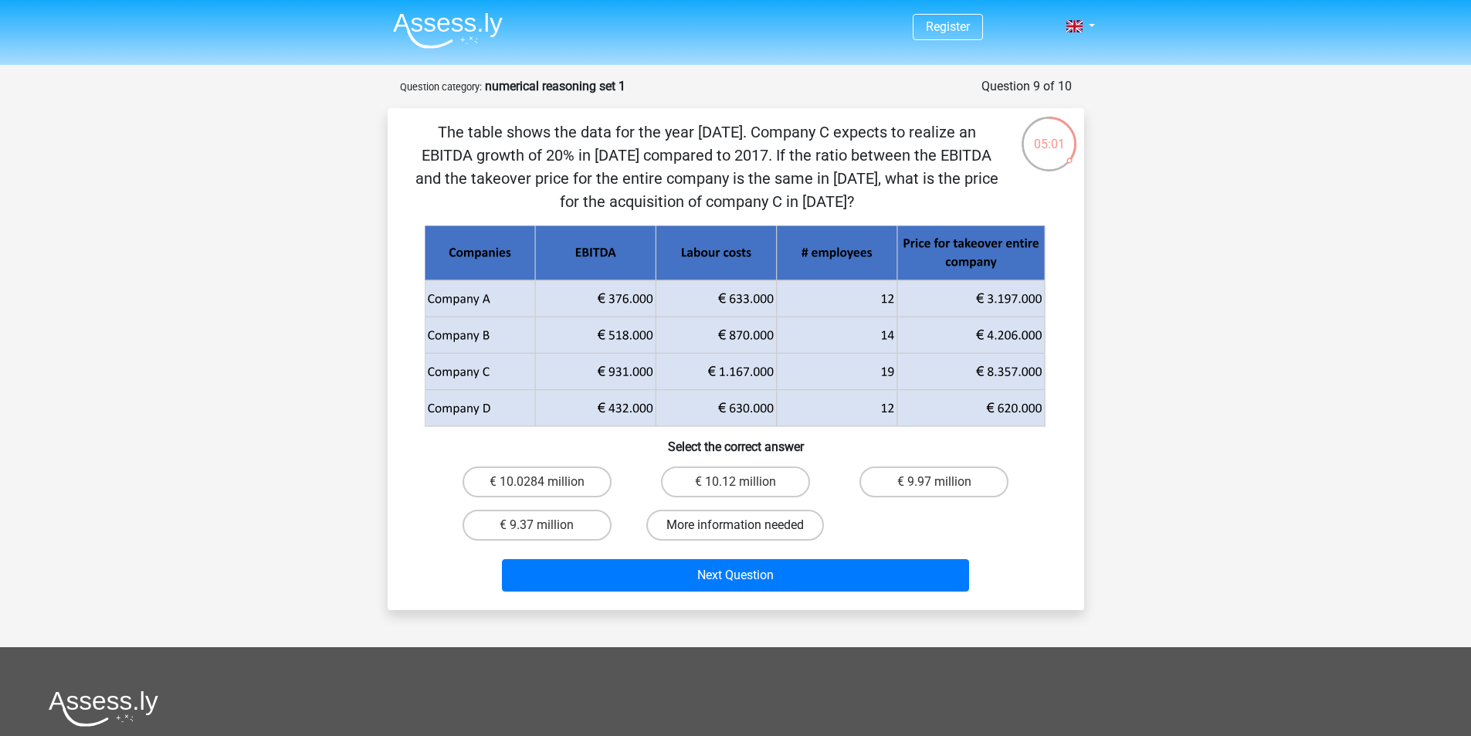
click at [801, 518] on label "More information needed" at bounding box center [735, 525] width 178 height 31
click at [745, 525] on input "More information needed" at bounding box center [740, 530] width 10 height 10
radio input "true"
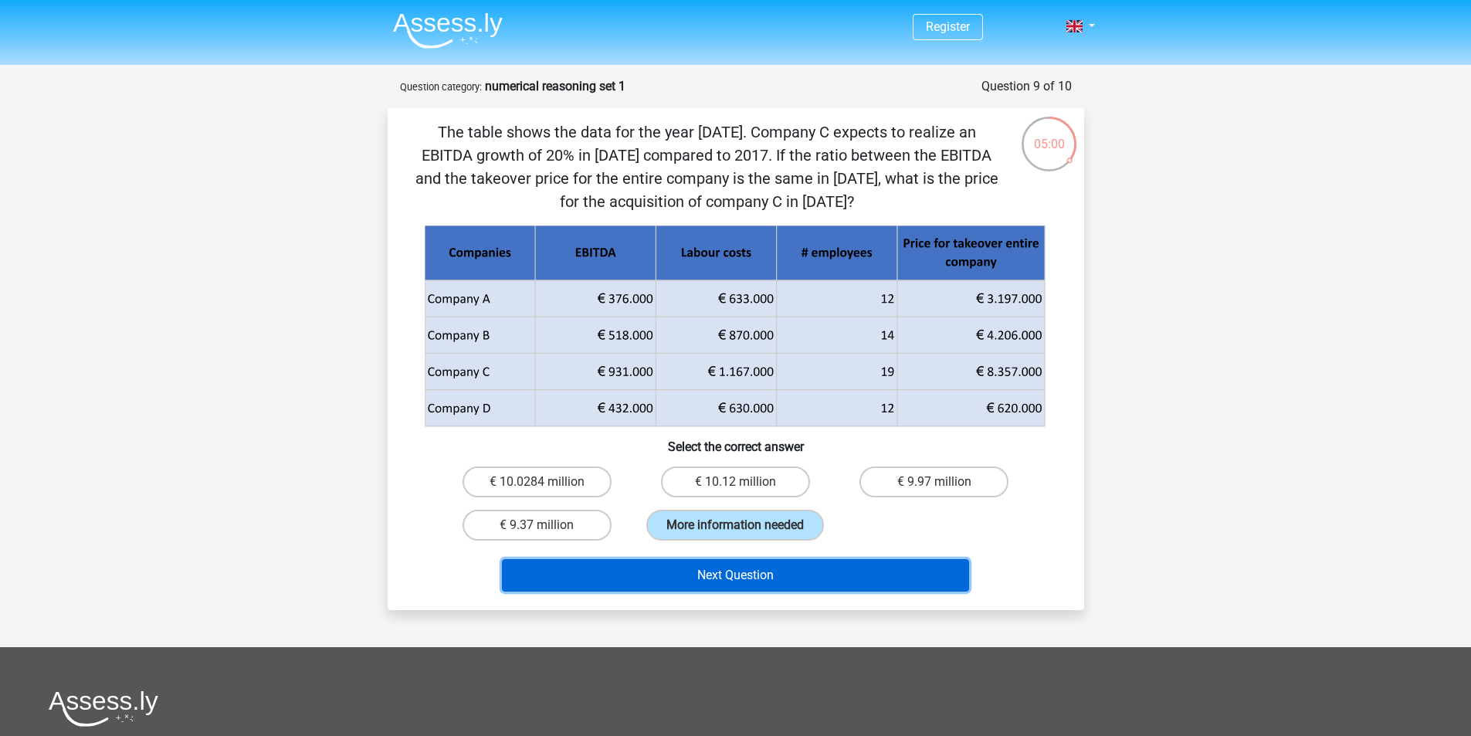
click at [822, 573] on button "Next Question" at bounding box center [735, 575] width 467 height 32
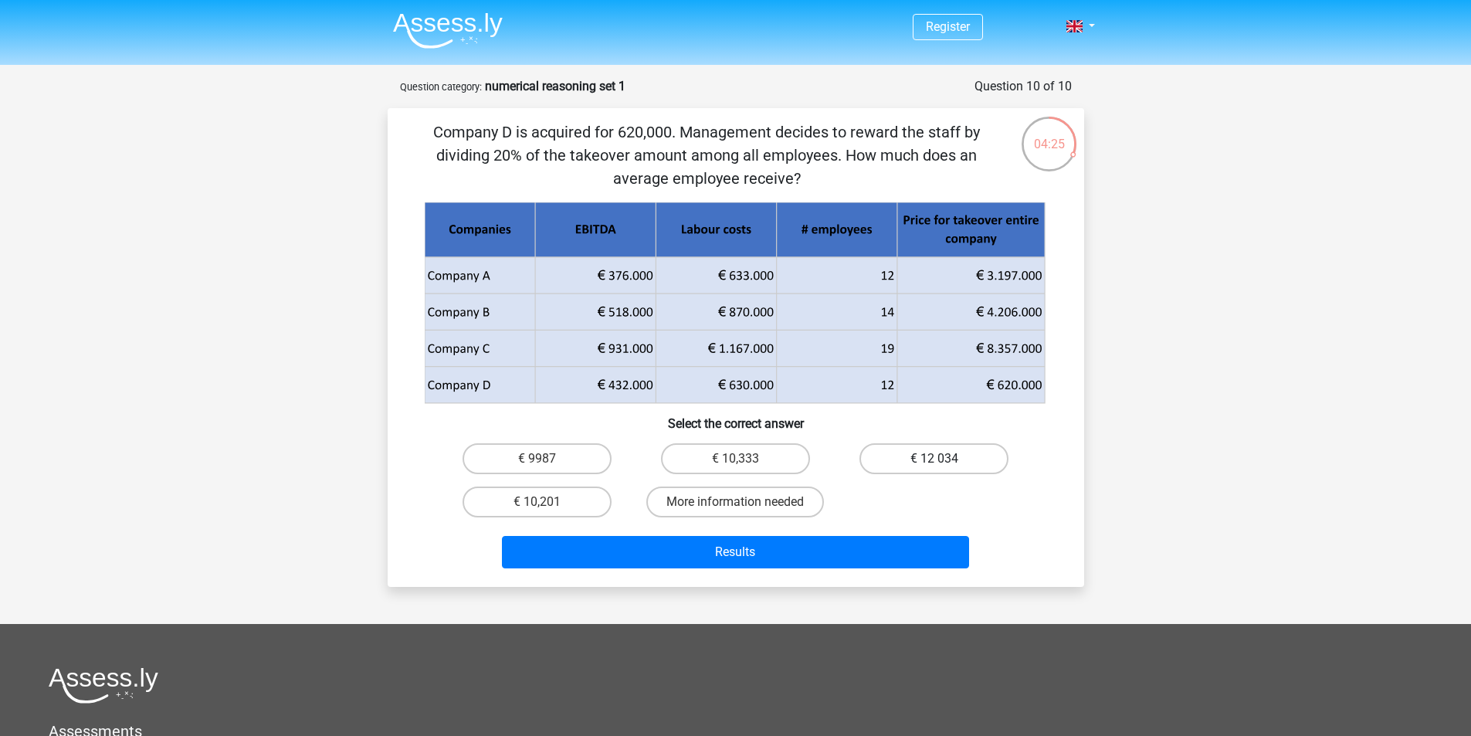
click at [927, 456] on label "€ 12 034" at bounding box center [933, 458] width 149 height 31
click at [934, 459] on input "€ 12 034" at bounding box center [939, 464] width 10 height 10
radio input "true"
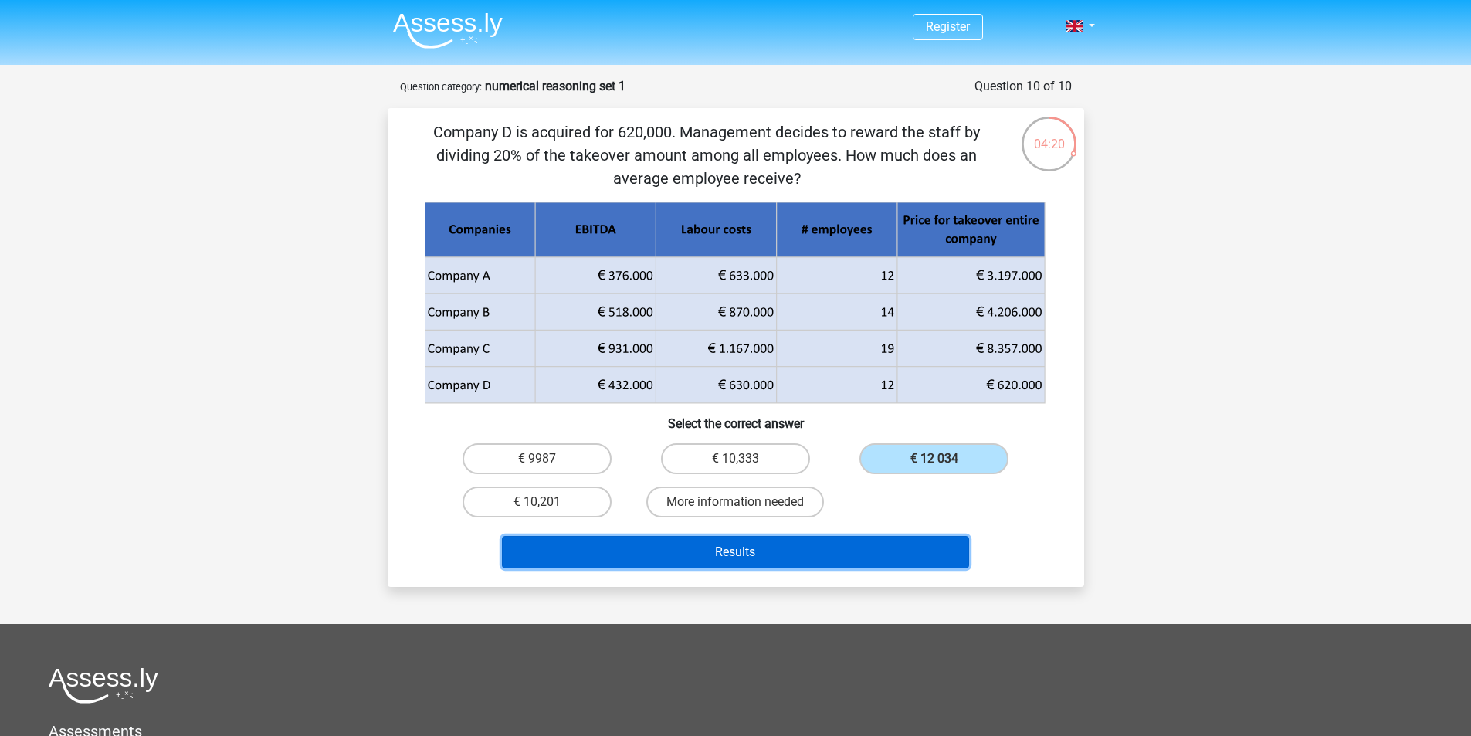
click at [777, 559] on button "Results" at bounding box center [735, 552] width 467 height 32
